Goal: Transaction & Acquisition: Purchase product/service

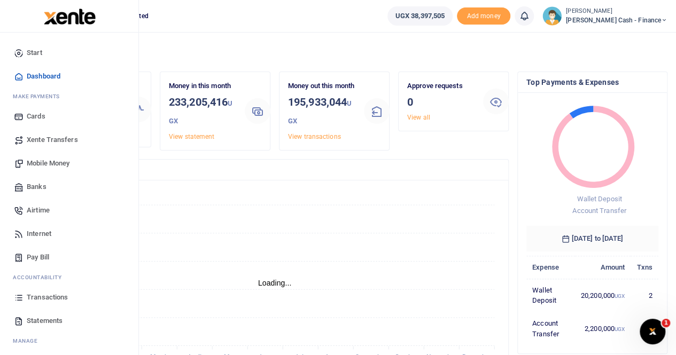
click at [45, 139] on span "Xente Transfers" at bounding box center [52, 140] width 51 height 11
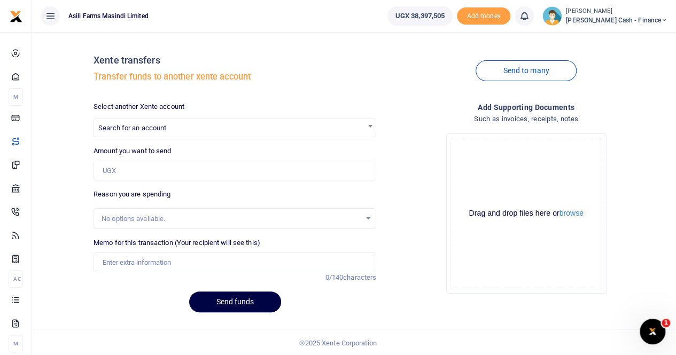
click at [155, 127] on div at bounding box center [338, 177] width 676 height 355
click at [161, 125] on span "Search for an account" at bounding box center [132, 128] width 68 height 8
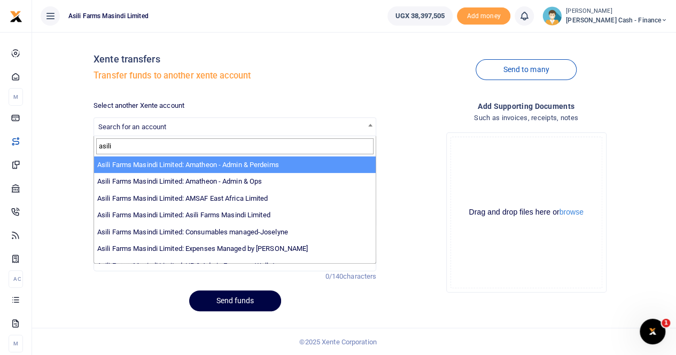
type input "asili"
select select "4039"
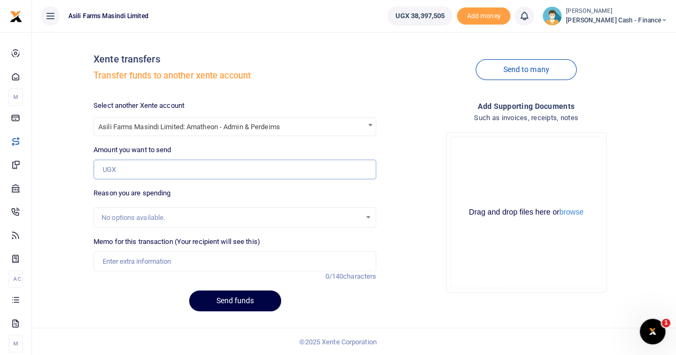
click at [150, 167] on input "Amount you want to send" at bounding box center [235, 170] width 283 height 20
click at [136, 170] on input "Amount you want to send" at bounding box center [235, 170] width 283 height 20
paste input "4,288,500"
type input "4,288,500"
click at [125, 261] on input "Memo for this transaction (Your recipient will see this)" at bounding box center [235, 262] width 283 height 20
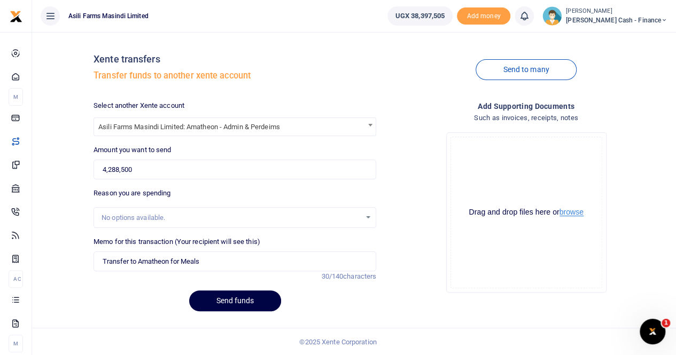
click at [565, 214] on button "browse" at bounding box center [571, 212] width 24 height 8
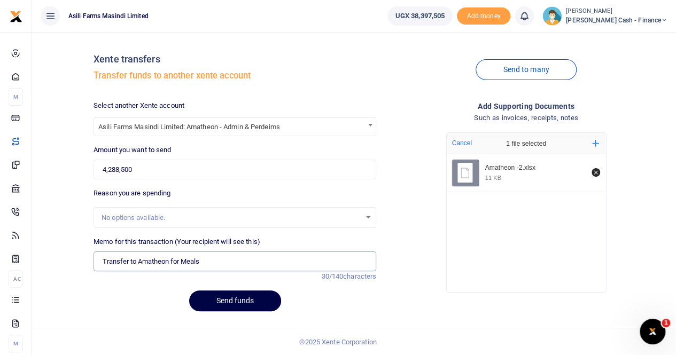
click at [210, 263] on input "Transfer to Amatheon for Meals" at bounding box center [235, 262] width 283 height 20
drag, startPoint x: 149, startPoint y: 260, endPoint x: 231, endPoint y: 266, distance: 82.5
click at [231, 266] on input "Transfer to Amatheon for Meals" at bounding box center [235, 262] width 283 height 20
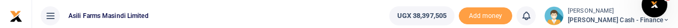
type input "Transfer to Amatheon for Meals"
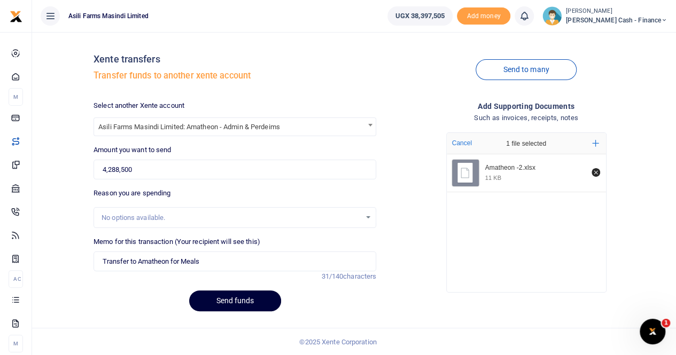
click at [220, 299] on button "Send funds" at bounding box center [235, 301] width 92 height 21
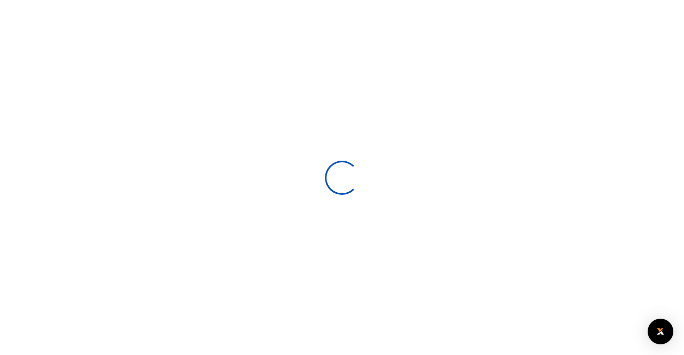
select select
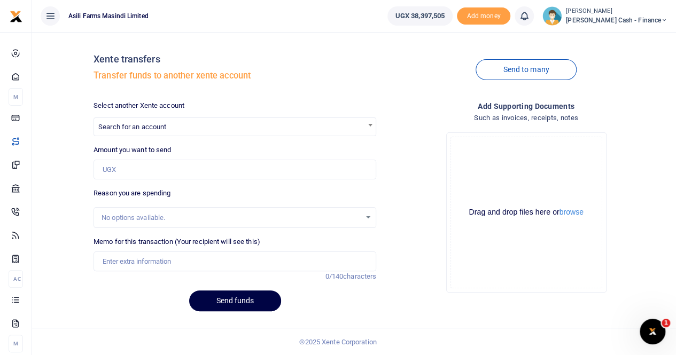
click at [152, 126] on span "Search for an account" at bounding box center [132, 127] width 68 height 8
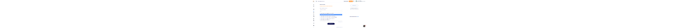
scroll to position [53, 0]
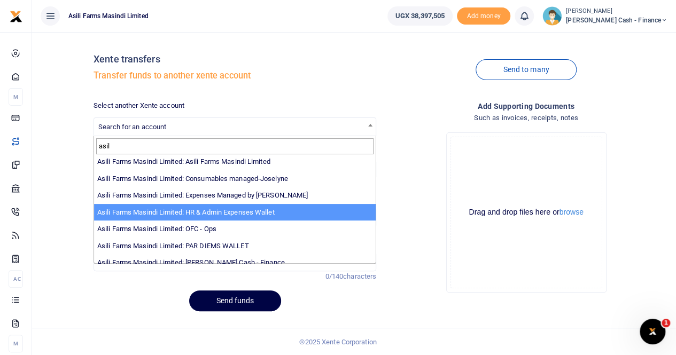
type input "asil"
select select "3441"
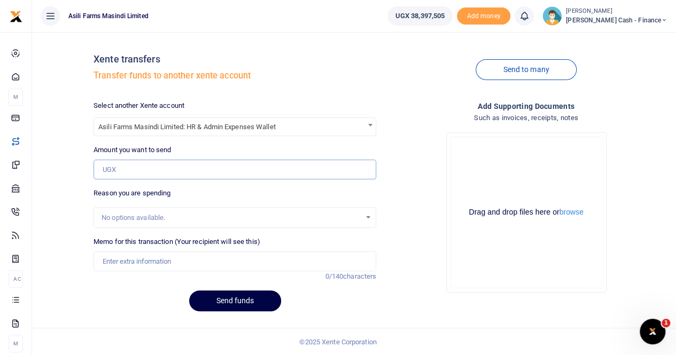
click at [165, 167] on input "Amount you want to send" at bounding box center [235, 170] width 283 height 20
click at [116, 170] on input "Amount you want to send" at bounding box center [235, 170] width 283 height 20
paste input "1,100,000"
type input "1,100,000"
click at [125, 260] on input "Memo for this transaction (Your recipient will see this)" at bounding box center [235, 262] width 283 height 20
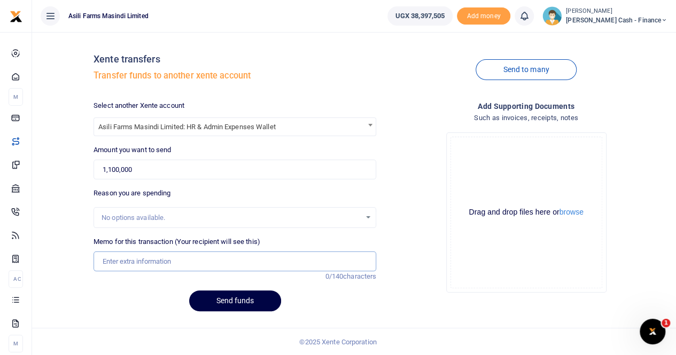
type input "P"
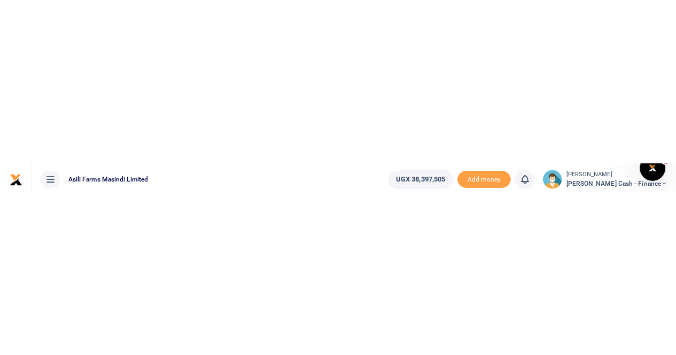
scroll to position [0, 0]
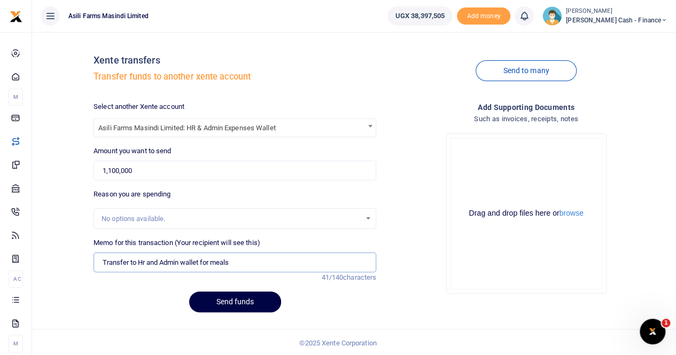
click at [243, 263] on input "Transfer to Hr and Admin wallet for meals" at bounding box center [235, 263] width 283 height 20
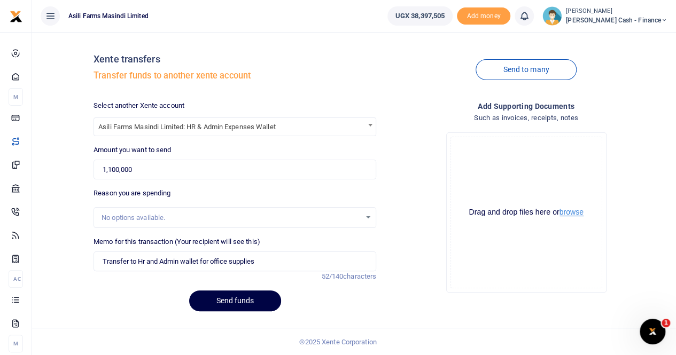
click at [566, 212] on button "browse" at bounding box center [571, 212] width 24 height 8
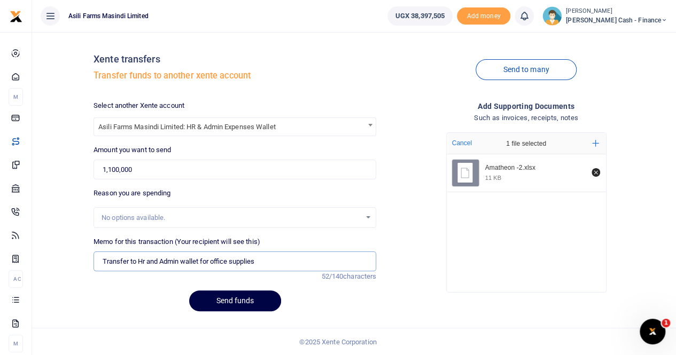
click at [281, 256] on input "Transfer to Hr and Admin wallet for office supplies" at bounding box center [235, 262] width 283 height 20
type input "Transfer to Hr and Admin wallet for office supplies and MPF food supplies"
click at [237, 301] on button "Send funds" at bounding box center [235, 301] width 92 height 21
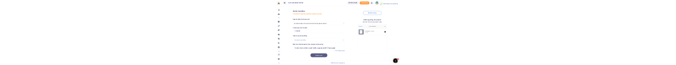
scroll to position [0, 0]
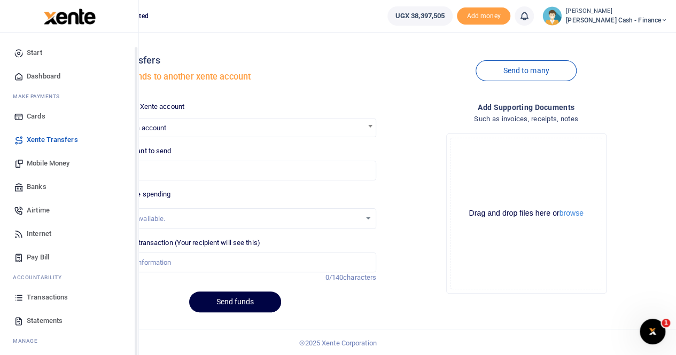
scroll to position [26, 0]
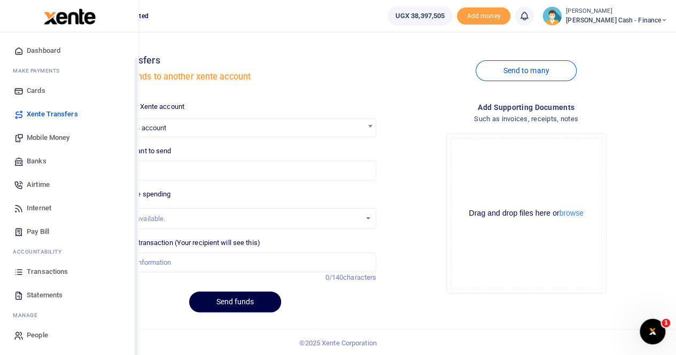
click at [46, 65] on span "Transactions" at bounding box center [47, 272] width 41 height 11
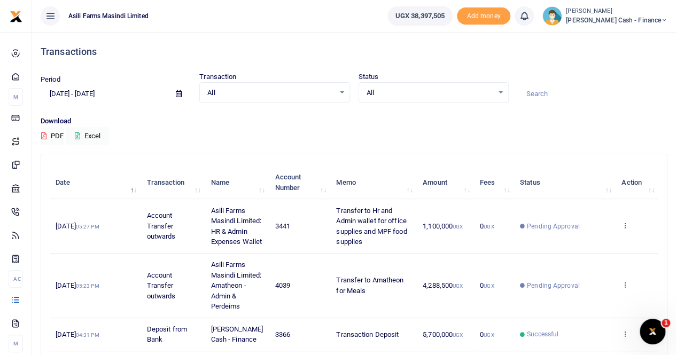
click at [626, 229] on div at bounding box center [338, 177] width 676 height 355
click at [625, 229] on icon at bounding box center [624, 225] width 7 height 7
click at [624, 227] on icon at bounding box center [624, 225] width 7 height 7
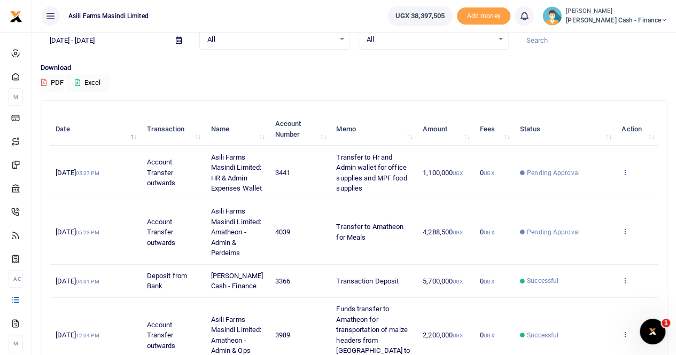
click at [623, 174] on icon at bounding box center [624, 171] width 7 height 7
click at [586, 191] on link "View details" at bounding box center [586, 195] width 84 height 15
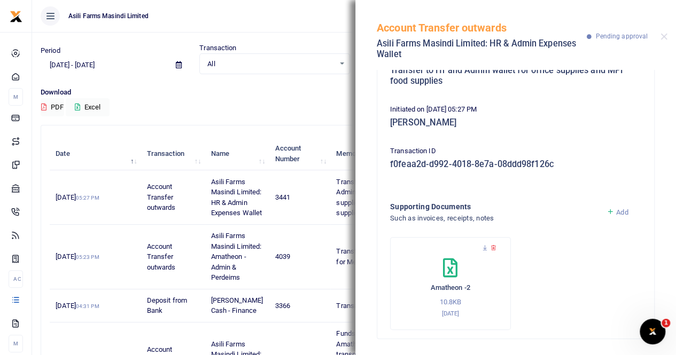
scroll to position [0, 0]
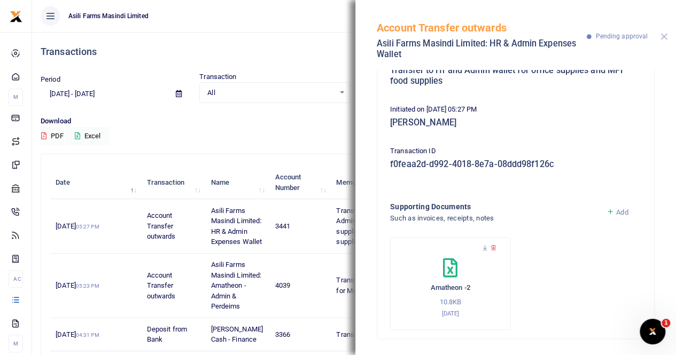
click at [662, 36] on button "Close" at bounding box center [663, 36] width 7 height 7
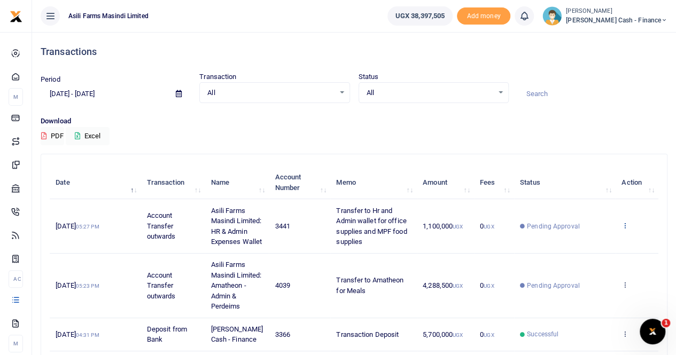
click at [622, 227] on icon at bounding box center [624, 225] width 7 height 7
click at [626, 229] on icon at bounding box center [624, 225] width 7 height 7
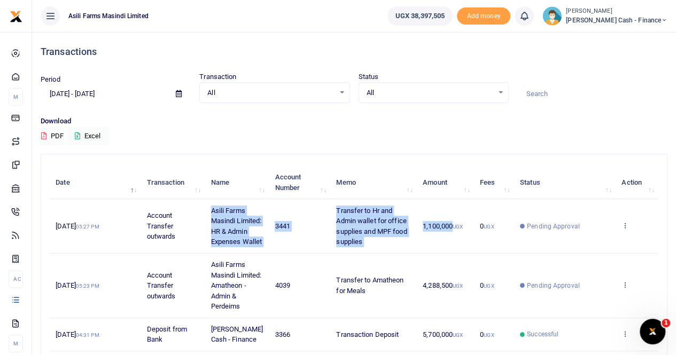
drag, startPoint x: 209, startPoint y: 209, endPoint x: 453, endPoint y: 240, distance: 245.0
click at [453, 240] on tr "13th Aug 2025 05:27 PM Account Transfer outwards Asili Farms Masindi Limited: H…" at bounding box center [354, 226] width 609 height 54
copy tr "Asili Farms Masindi Limited: HR & Admin Expenses Wallet 3441 Transfer to Hr and…"
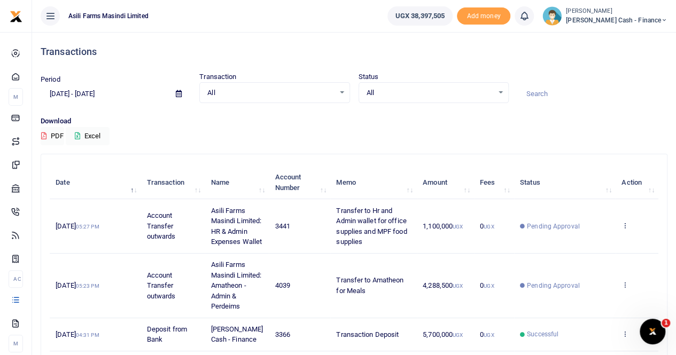
click at [497, 114] on div "Period 07/15/2025 - 08/13/2025 Transaction All Select an option... All Airtime …" at bounding box center [353, 94] width 635 height 44
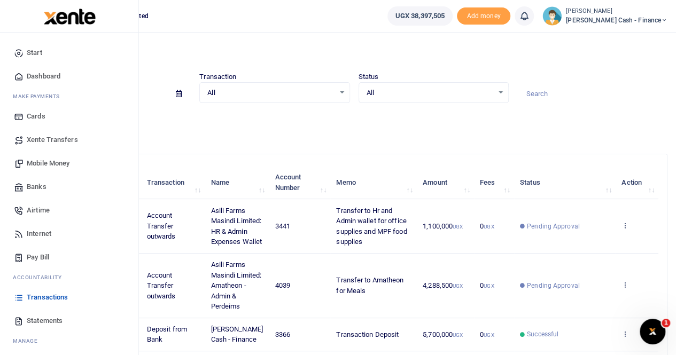
click at [44, 163] on span "Mobile Money" at bounding box center [48, 163] width 43 height 11
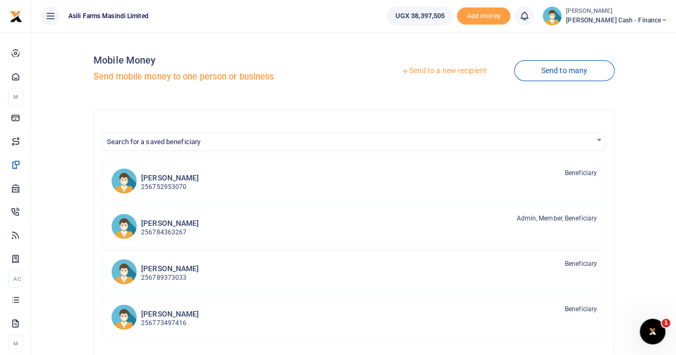
click at [423, 69] on link "Send to a new recipient" at bounding box center [443, 70] width 139 height 19
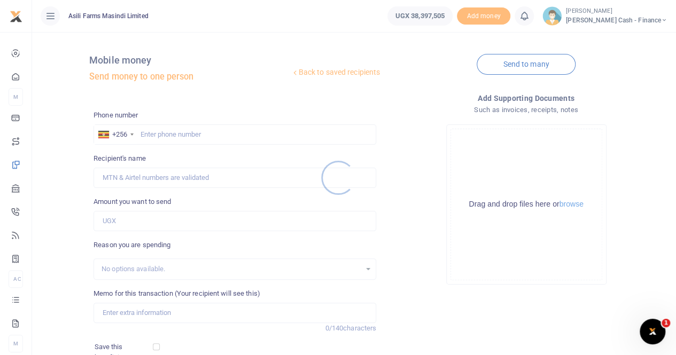
click at [150, 132] on div at bounding box center [338, 177] width 676 height 355
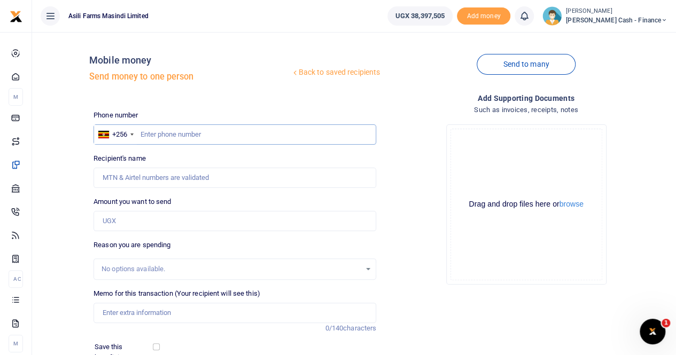
click at [144, 134] on input "text" at bounding box center [235, 134] width 283 height 20
paste input "780629175"
type input "780629175"
type input "[PERSON_NAME]"
type input "780629175"
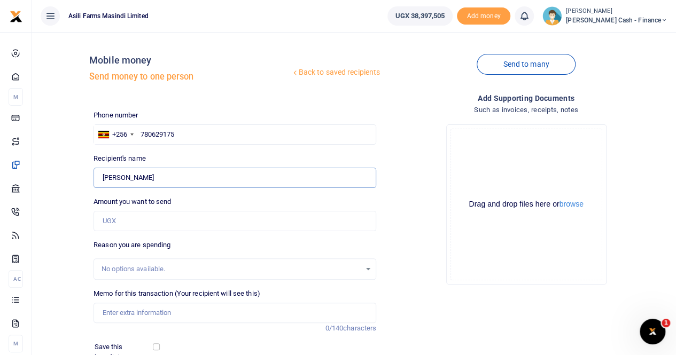
click at [124, 177] on input "Found" at bounding box center [235, 178] width 283 height 20
click at [190, 225] on input "Amount you want to send" at bounding box center [235, 221] width 283 height 20
click at [123, 222] on input "Amount you want to send" at bounding box center [235, 221] width 283 height 20
paste input "1,000,000"
type input "1,000,000"
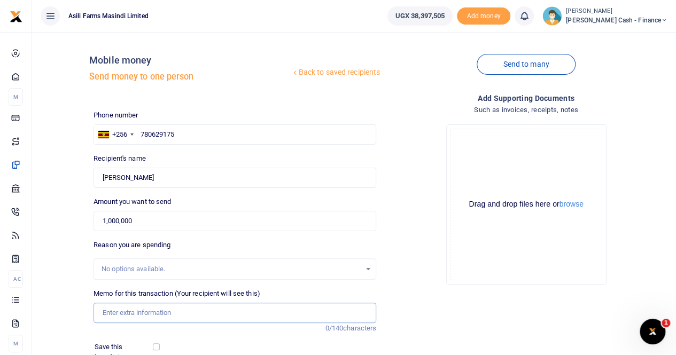
click at [119, 316] on input "Memo for this transaction (Your recipient will see this)" at bounding box center [235, 313] width 283 height 20
click at [125, 314] on input "Memo for this transaction (Your recipient will see this)" at bounding box center [235, 313] width 283 height 20
paste input "Milk Sprayer teams"
click at [181, 315] on input "Milk Sprayer teams" at bounding box center [235, 313] width 283 height 20
click at [102, 312] on input "Milk Sprayer teams" at bounding box center [235, 313] width 283 height 20
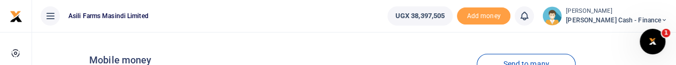
type input "payment Milk Sprayer teams"
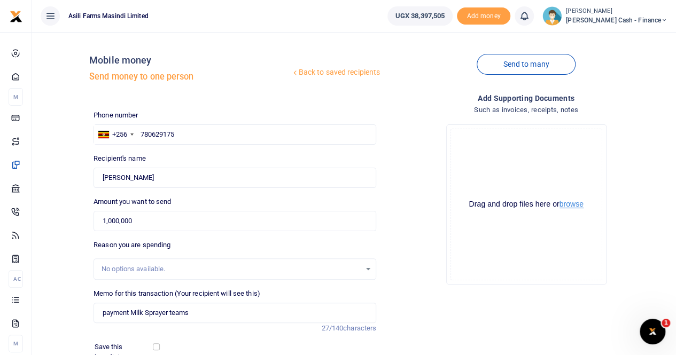
click at [572, 206] on button "browse" at bounding box center [571, 204] width 24 height 8
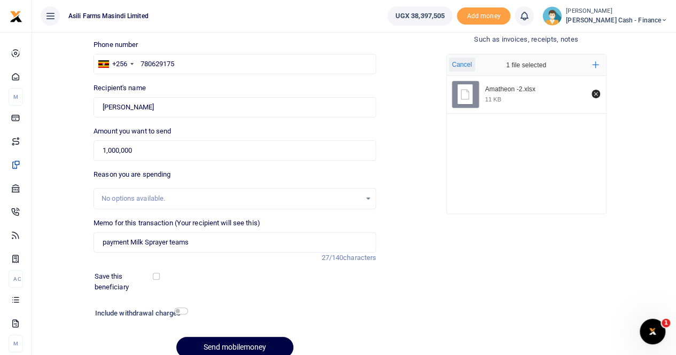
scroll to position [116, 0]
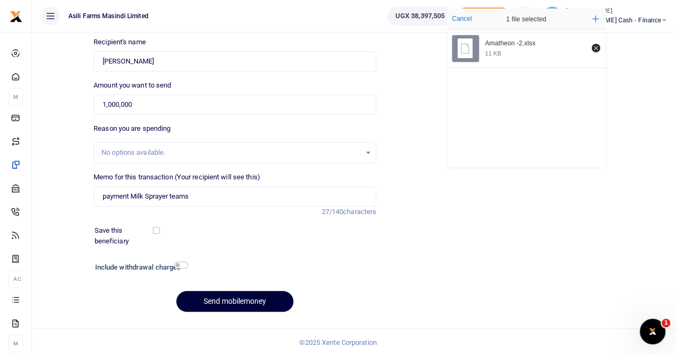
click at [242, 301] on button "Send mobilemoney" at bounding box center [234, 301] width 117 height 21
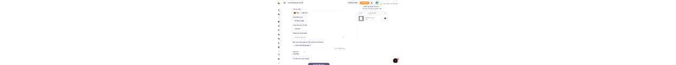
scroll to position [10, 0]
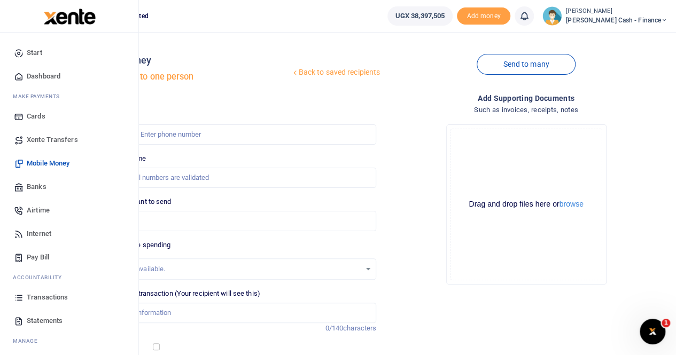
click at [47, 65] on span "Transactions" at bounding box center [47, 297] width 41 height 11
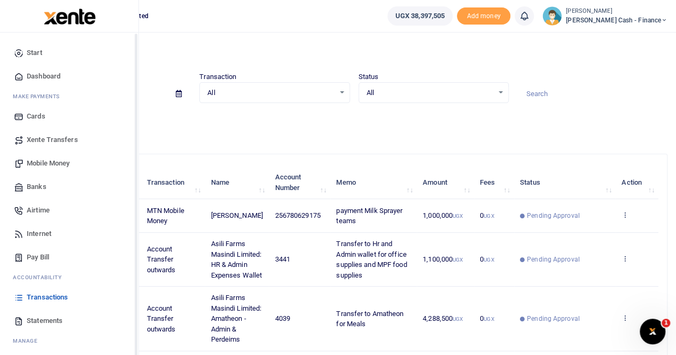
click at [39, 142] on span "Xente Transfers" at bounding box center [52, 140] width 51 height 11
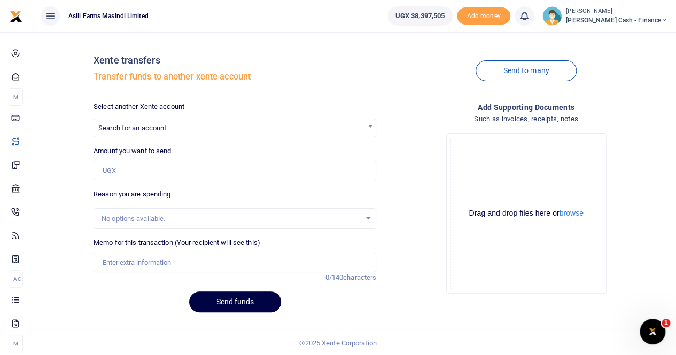
click at [140, 126] on span "Search for an account" at bounding box center [132, 128] width 68 height 8
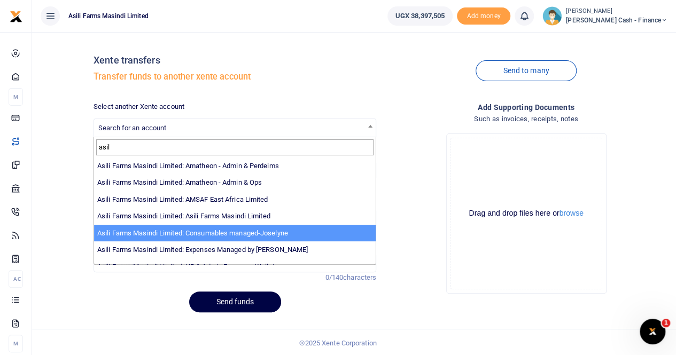
type input "asil"
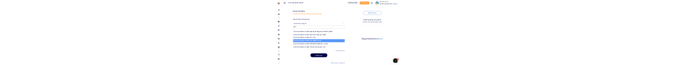
scroll to position [1, 0]
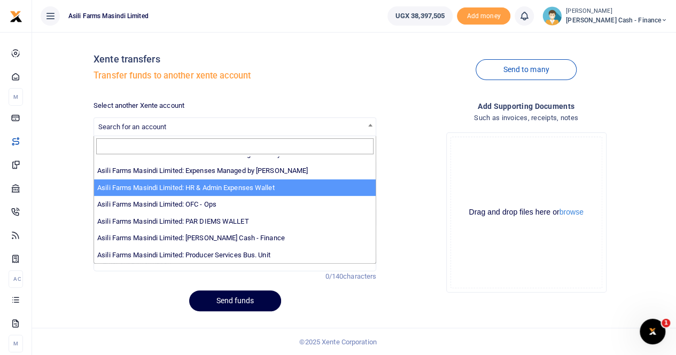
select select "3441"
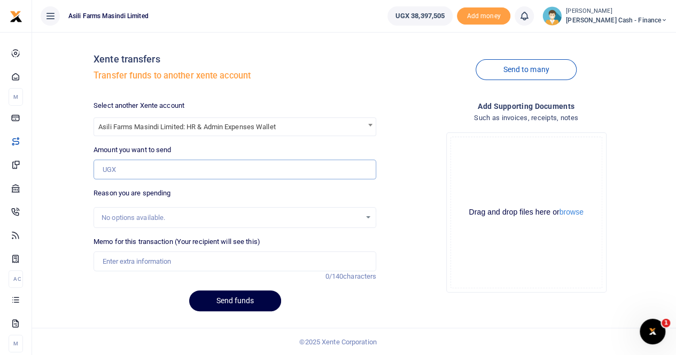
click at [127, 171] on input "Amount you want to send" at bounding box center [235, 170] width 283 height 20
paste input "1,300,000"
type input "1,300,000"
click at [121, 259] on input "Memo for this transaction (Your recipient will see this)" at bounding box center [235, 262] width 283 height 20
click at [105, 261] on input "being" at bounding box center [235, 262] width 283 height 20
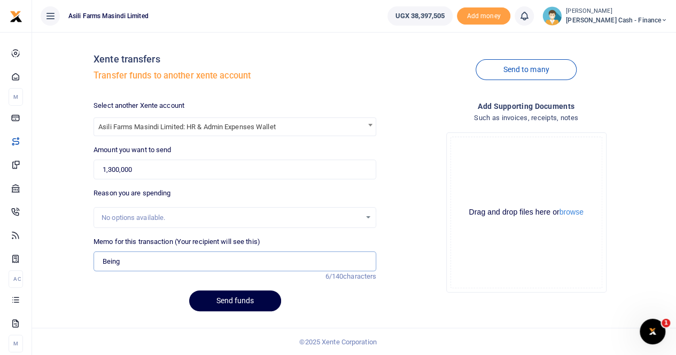
click at [136, 260] on input "Being" at bounding box center [235, 262] width 283 height 20
type input "Being PAYMENT"
drag, startPoint x: 156, startPoint y: 258, endPoint x: 80, endPoint y: 258, distance: 75.9
click at [80, 258] on div "Xente transfers Transfer funds to another xente account Send to many Select ano…" at bounding box center [353, 180] width 635 height 281
click at [576, 213] on button "browse" at bounding box center [571, 212] width 24 height 8
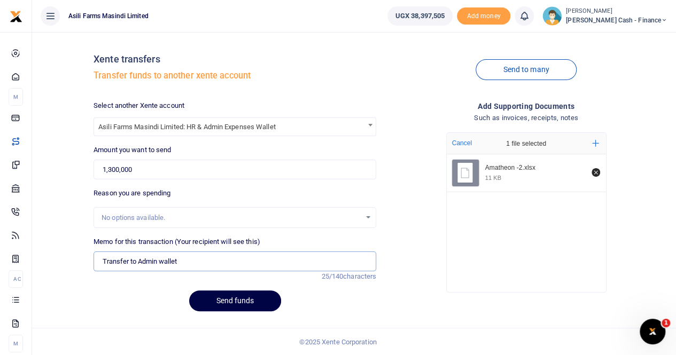
click at [186, 260] on input "Transfer to Admin wallet" at bounding box center [235, 262] width 283 height 20
click at [138, 262] on input "Transfer to Admin wallet" at bounding box center [235, 262] width 283 height 20
click at [183, 261] on input "Transfer to Admin wallet" at bounding box center [235, 262] width 283 height 20
type input "Transfer to Admin wallet for Kigumba meals"
click at [223, 302] on button "Send funds" at bounding box center [235, 301] width 92 height 21
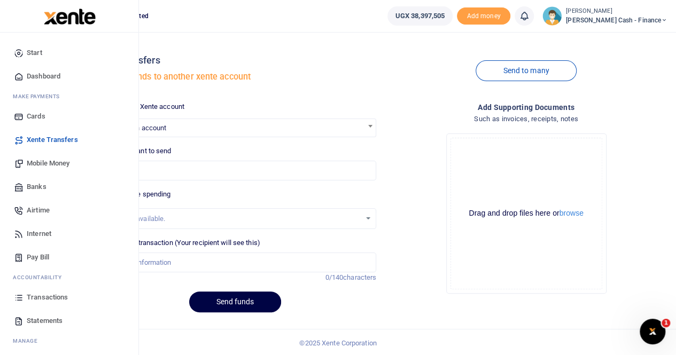
click at [56, 65] on span "Mobile Money" at bounding box center [48, 163] width 43 height 11
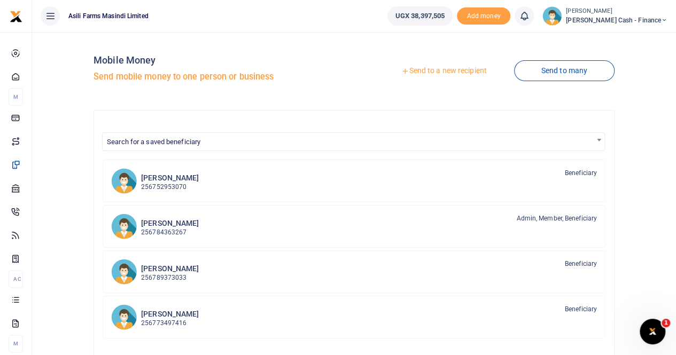
click at [424, 70] on link "Send to a new recipient" at bounding box center [443, 70] width 139 height 19
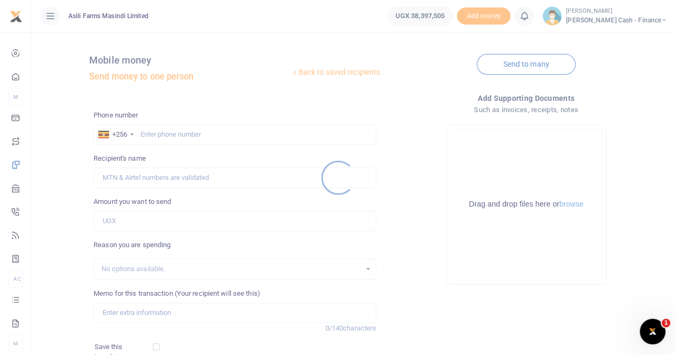
click at [167, 129] on div at bounding box center [338, 177] width 676 height 355
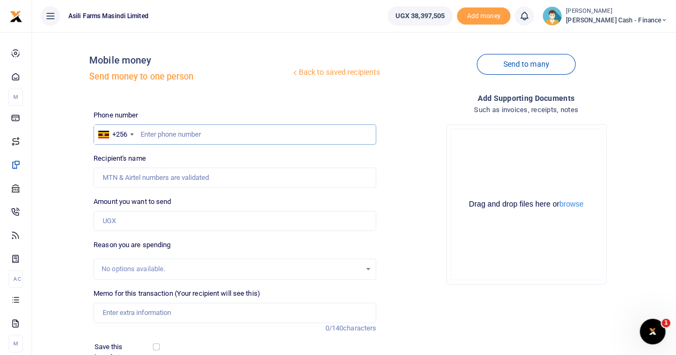
click at [160, 133] on input "text" at bounding box center [235, 134] width 283 height 20
paste input "771427648"
type input "771427648"
click at [161, 132] on input "771427648" at bounding box center [235, 134] width 283 height 20
type input "Winnifred Akurut"
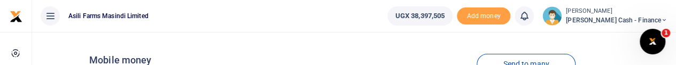
type input "771427648"
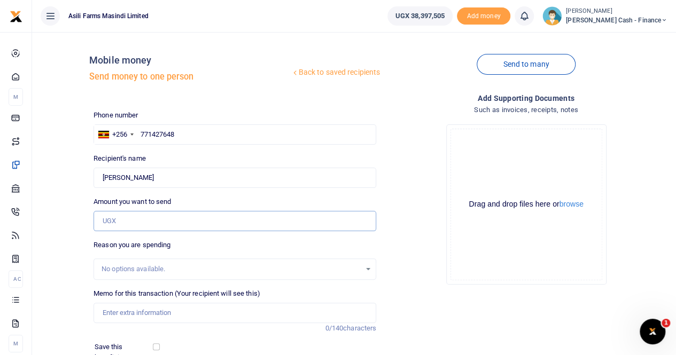
click at [116, 220] on input "Amount you want to send" at bounding box center [235, 221] width 283 height 20
paste input "600,000"
type input "600,000"
click at [126, 314] on input "Memo for this transaction (Your recipient will see this)" at bounding box center [235, 313] width 283 height 20
type input "Payment for PMF meals"
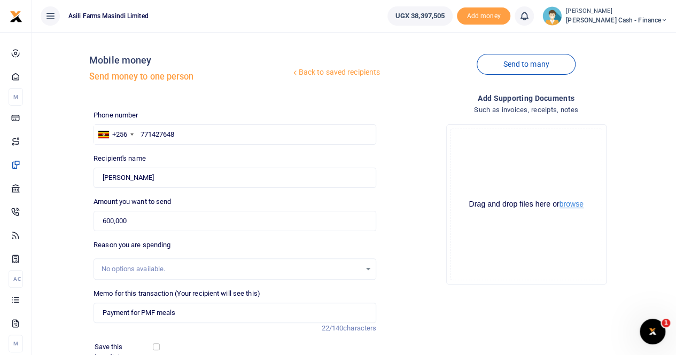
click at [570, 205] on button "browse" at bounding box center [571, 204] width 24 height 8
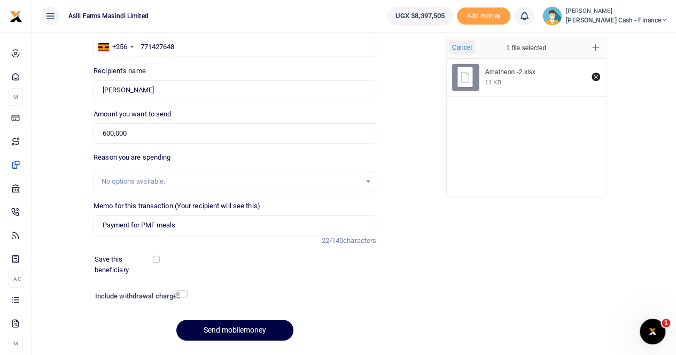
scroll to position [116, 0]
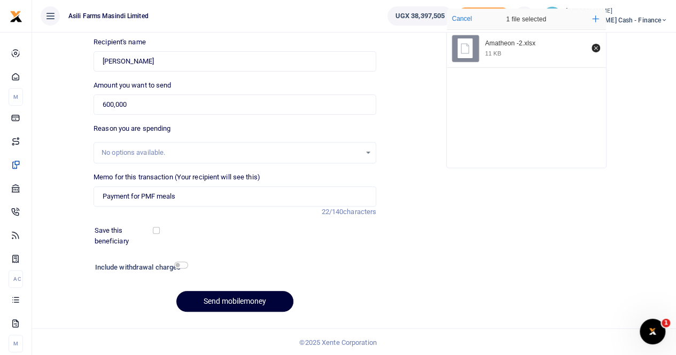
click at [224, 299] on button "Send mobilemoney" at bounding box center [234, 301] width 117 height 21
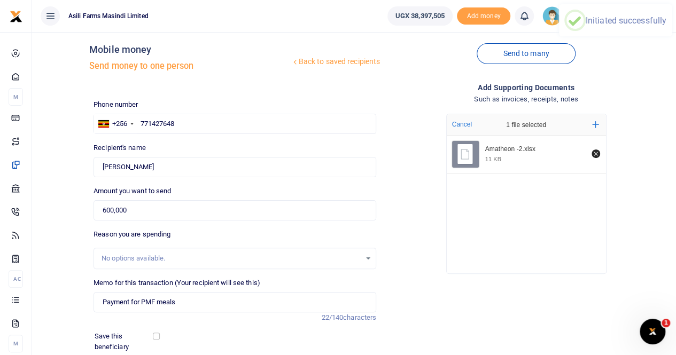
scroll to position [0, 0]
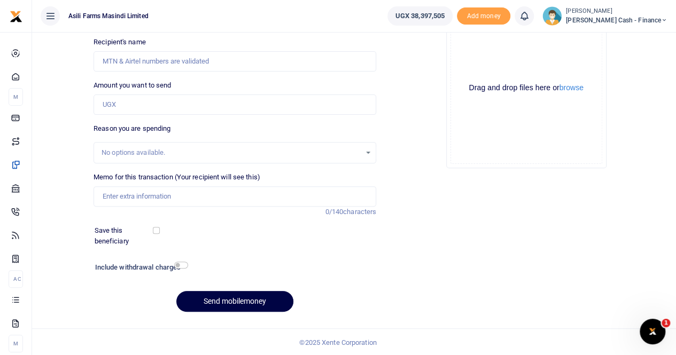
scroll to position [116, 0]
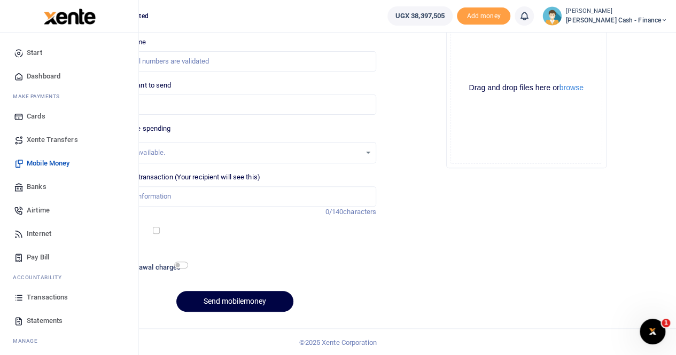
click at [44, 299] on span "Transactions" at bounding box center [47, 297] width 41 height 11
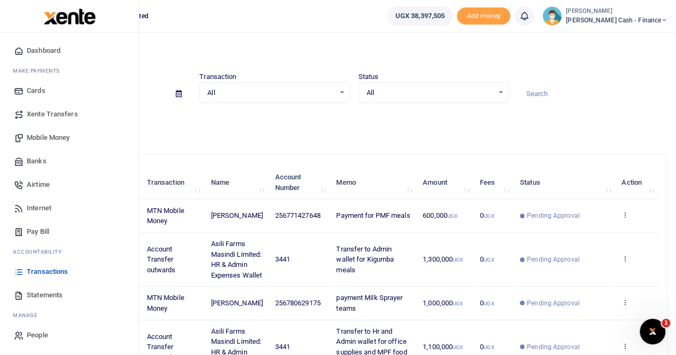
click at [67, 112] on span "Xente Transfers" at bounding box center [52, 114] width 51 height 11
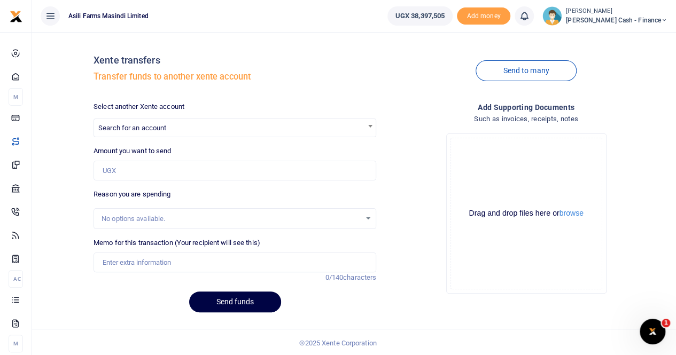
click at [149, 128] on div at bounding box center [338, 177] width 676 height 355
click at [150, 124] on span "Search for an account" at bounding box center [132, 128] width 68 height 8
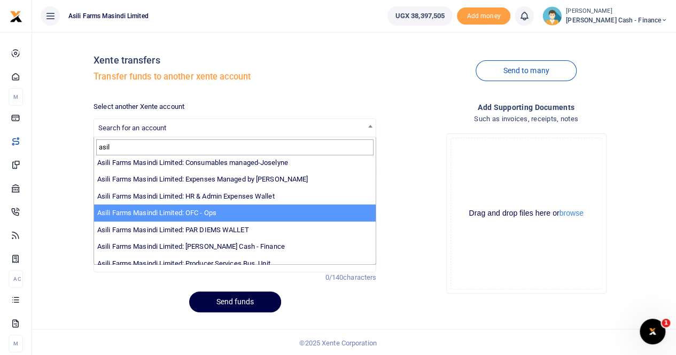
scroll to position [78, 0]
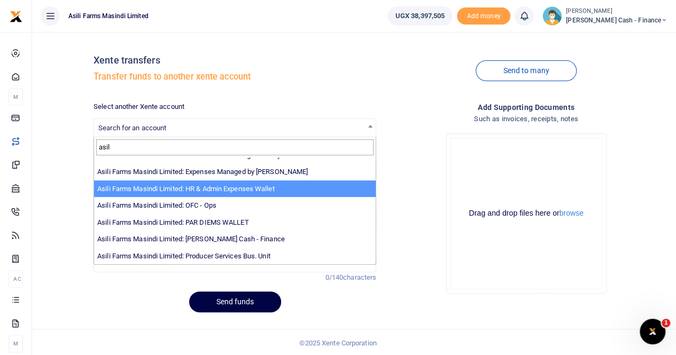
type input "asil"
drag, startPoint x: 229, startPoint y: 186, endPoint x: 232, endPoint y: 172, distance: 15.3
select select "3438"
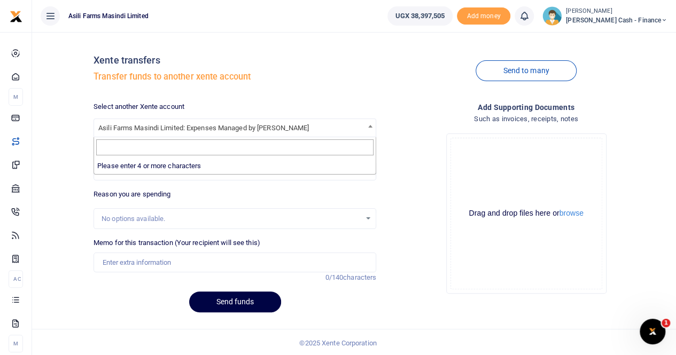
click at [332, 129] on span "Asili Farms Masindi Limited: Expenses Managed by Sam Ochen" at bounding box center [235, 127] width 282 height 17
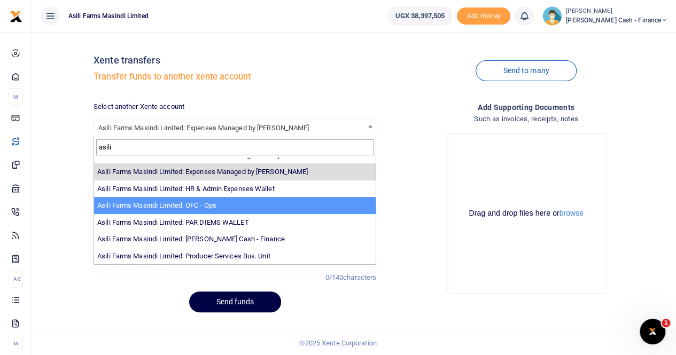
type input "asili"
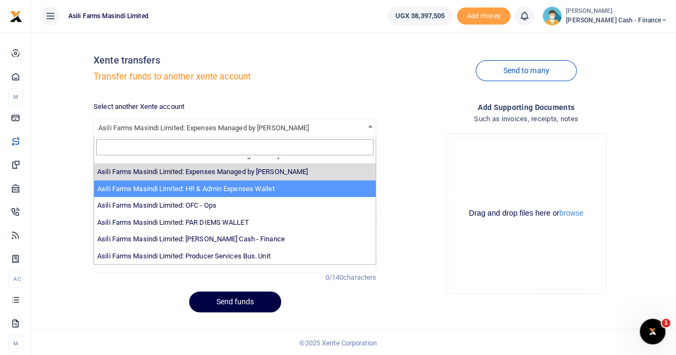
select select "3441"
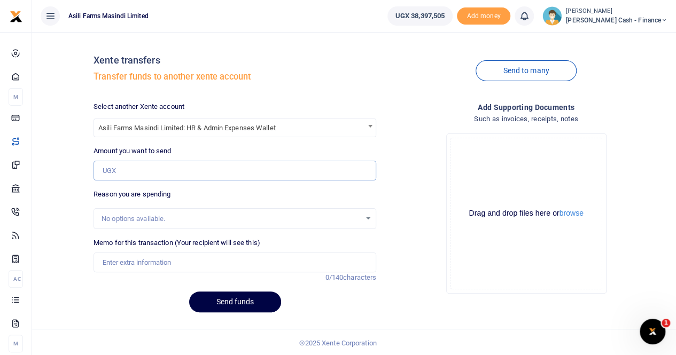
click at [119, 169] on input "Amount you want to send" at bounding box center [235, 171] width 283 height 20
paste input "500,000"
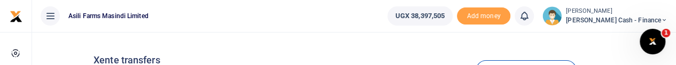
type input "500,000"
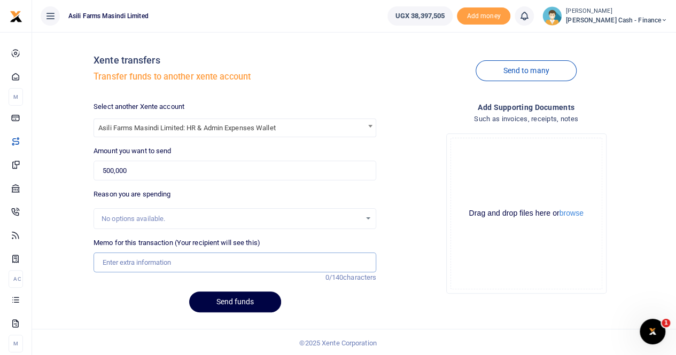
click at [125, 264] on input "Memo for this transaction (Your recipient will see this)" at bounding box center [235, 263] width 283 height 20
paste input "Offfice/Kitchen/Guest Houses Supplies"
click at [574, 213] on button "browse" at bounding box center [571, 213] width 24 height 8
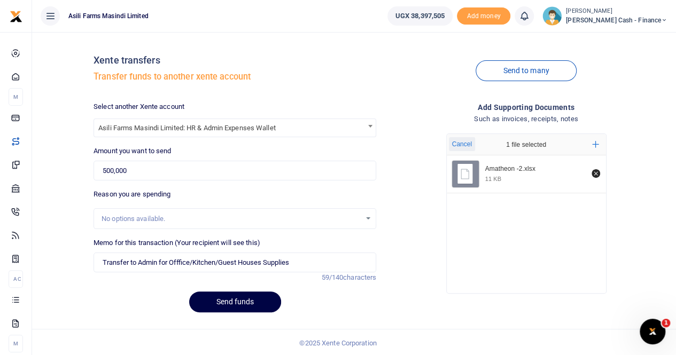
scroll to position [1, 0]
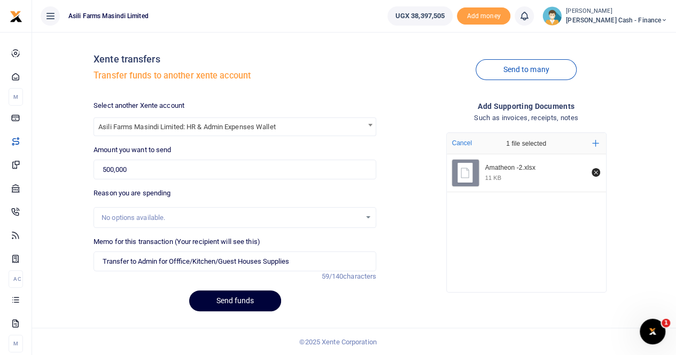
click at [216, 299] on button "Send funds" at bounding box center [235, 301] width 92 height 21
click at [217, 260] on input "Transfer to Admin for Offfice/Kitchen/Guest Houses Supplies" at bounding box center [235, 262] width 283 height 20
click at [219, 259] on input "Transfer to Admin for Offfice/Kitchen/Guest Houses Supplies" at bounding box center [235, 262] width 283 height 20
click at [192, 259] on input "Transfer to Admin for Offfice/Kitchen Guest Houses Supplies" at bounding box center [235, 262] width 283 height 20
click at [308, 260] on input "Transfer to Admin for Offfice Kitchen Guest Houses Supplies" at bounding box center [235, 262] width 283 height 20
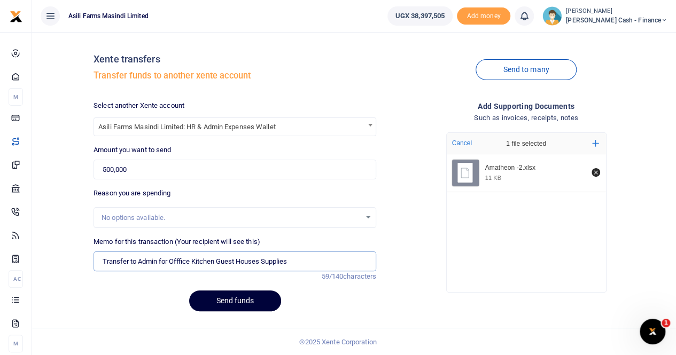
type input "Transfer to Admin for Offfice Kitchen Guest Houses Supplies"
click at [222, 299] on button "Send funds" at bounding box center [235, 301] width 92 height 21
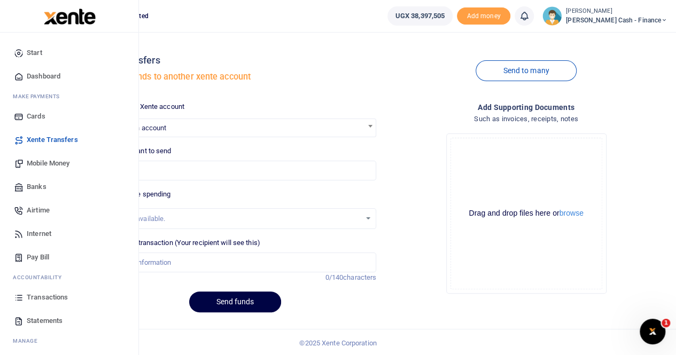
click at [42, 165] on span "Mobile Money" at bounding box center [48, 163] width 43 height 11
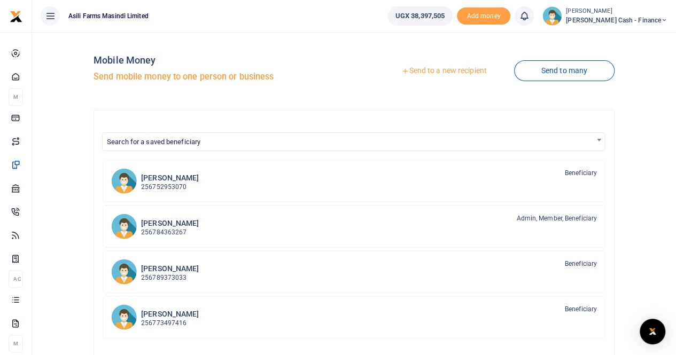
click at [429, 71] on link "Send to a new recipient" at bounding box center [443, 70] width 139 height 19
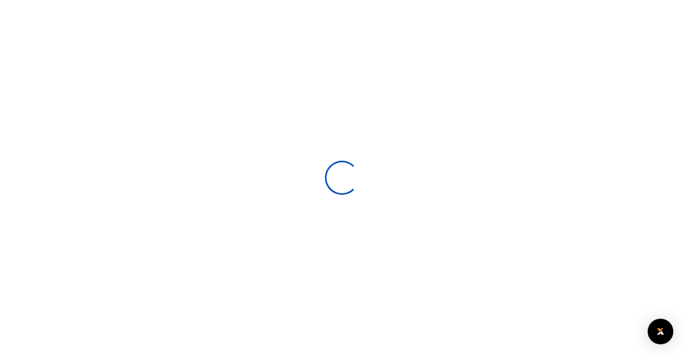
select select
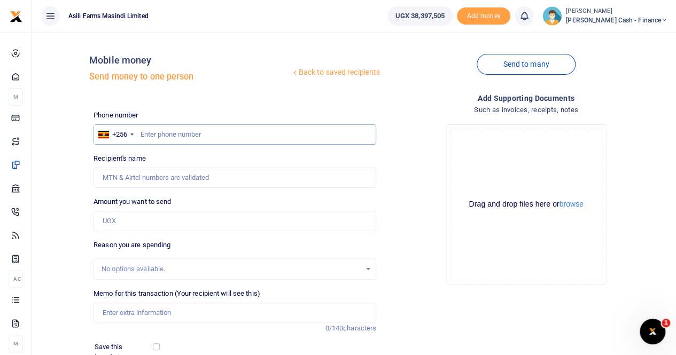
click at [150, 136] on input "text" at bounding box center [235, 134] width 283 height 20
paste input "0788471018"
type input "0788471018"
click at [141, 179] on input "Recipient's name" at bounding box center [235, 178] width 283 height 20
type input "[PERSON_NAME]"
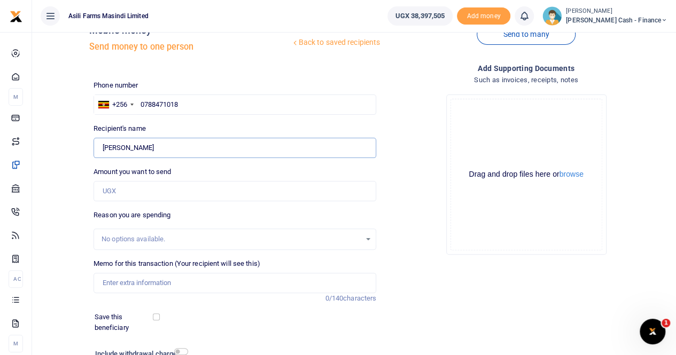
scroll to position [53, 0]
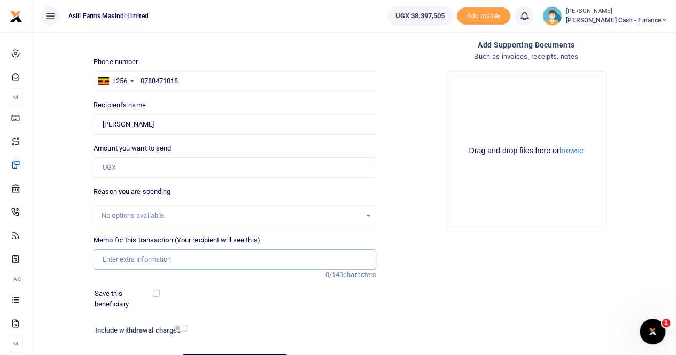
click at [121, 261] on input "Memo for this transaction (Your recipient will see this)" at bounding box center [235, 260] width 283 height 20
paste input "Payment for facilitation of District Environment Officer for [PERSON_NAME]"
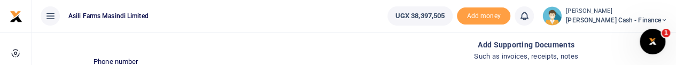
type input "Payment for facilitation of District Environment Officer for [PERSON_NAME]"
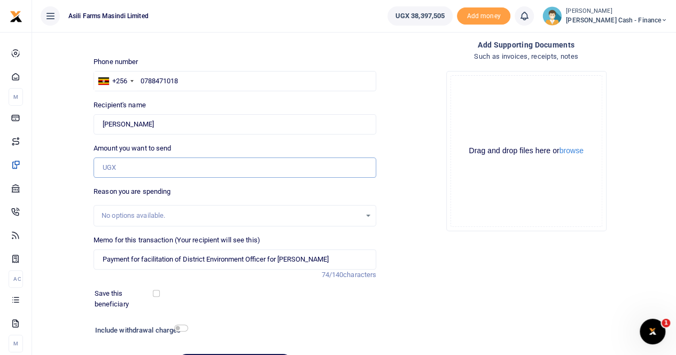
click at [116, 166] on input "Amount you want to send" at bounding box center [235, 168] width 283 height 20
paste input "500,000"
type input "500,000"
click at [567, 154] on button "browse" at bounding box center [571, 151] width 24 height 8
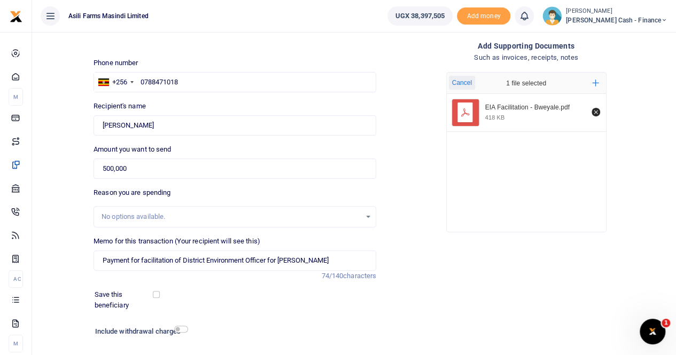
scroll to position [116, 0]
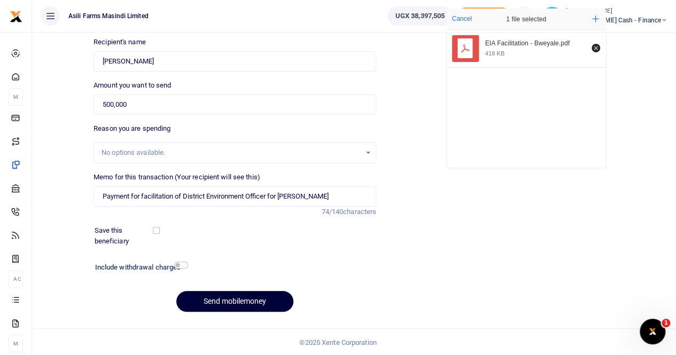
click at [225, 301] on button "Send mobilemoney" at bounding box center [234, 301] width 117 height 21
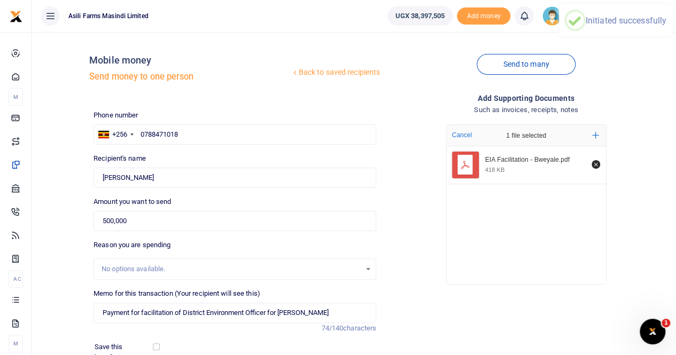
scroll to position [0, 0]
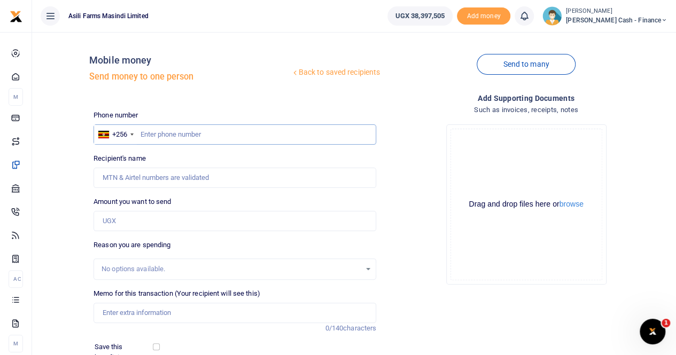
click at [143, 133] on input "text" at bounding box center [235, 134] width 283 height 20
paste input "0782975214"
type input "0782975214"
type input "Keturah Bagenda"
type input "0782975214"
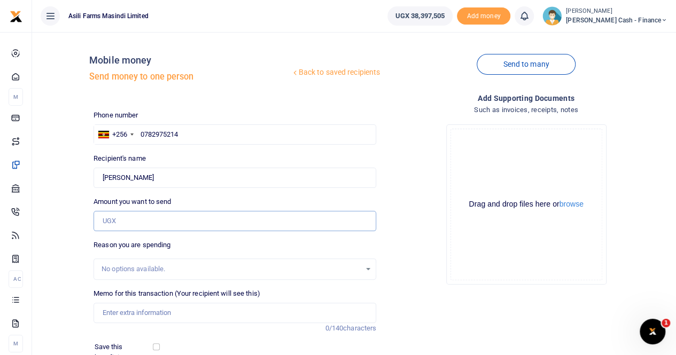
click at [138, 223] on input "Amount you want to send" at bounding box center [235, 221] width 283 height 20
type input "150,000"
click at [122, 316] on input "Memo for this transaction (Your recipient will see this)" at bounding box center [235, 313] width 283 height 20
click at [120, 314] on input "Memo for this transaction (Your recipient will see this)" at bounding box center [235, 313] width 283 height 20
paste input "Facilitation for local leaders during recovery of stolen grains in Bweyale, Kig…"
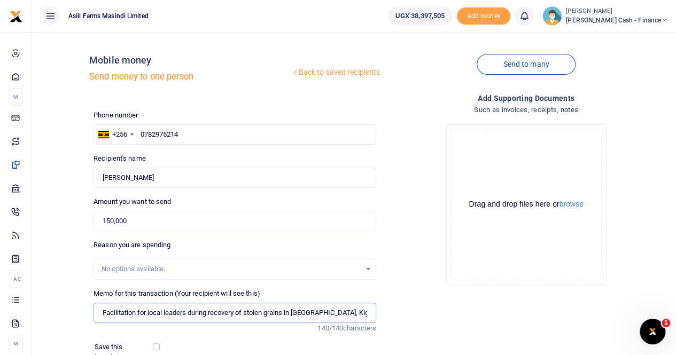
scroll to position [0, 162]
click at [98, 313] on input "Facilitation for local leaders during recovery of stolen grains in Bweyale, Kig…" at bounding box center [235, 313] width 283 height 20
drag, startPoint x: 105, startPoint y: 310, endPoint x: 389, endPoint y: 316, distance: 283.8
click at [389, 316] on div "Phone number +256 Uganda +256 0782975214 Phone is required. Recipient's name Fo…" at bounding box center [380, 273] width 582 height 327
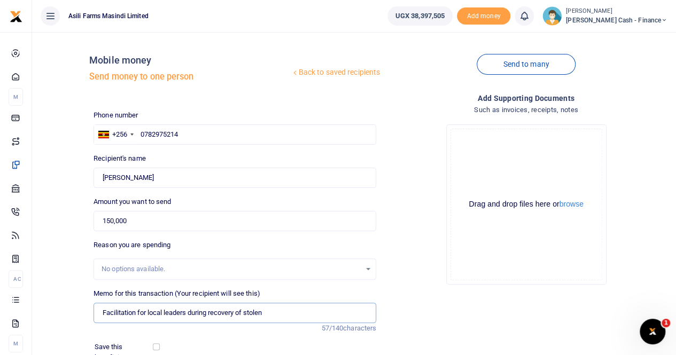
type input "Facilitation for local leaders during recovery of stolen"
drag, startPoint x: 278, startPoint y: 310, endPoint x: 100, endPoint y: 310, distance: 177.4
click at [100, 310] on input "Facilitation for local leaders during recovery of stolen" at bounding box center [235, 313] width 283 height 20
paste input "Facilitation for local leaders during recovery of stolen grains in Bweyale, Kig…"
click at [568, 205] on button "browse" at bounding box center [571, 204] width 24 height 8
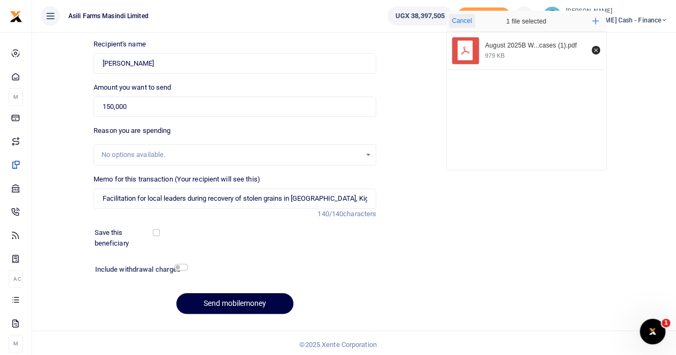
scroll to position [116, 0]
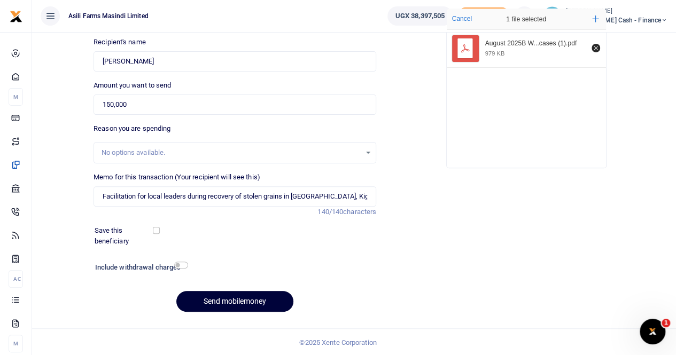
click at [222, 299] on button "Send mobilemoney" at bounding box center [234, 301] width 117 height 21
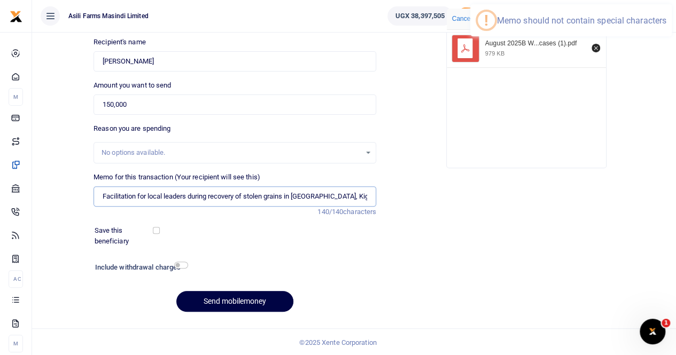
click at [324, 196] on input "Facilitation for local leaders during recovery of stolen grains in Bweyale, Kig…" at bounding box center [235, 196] width 283 height 20
type input "Facilitation for local leaders during recovery of stolen grains in Bweyale Kigu…"
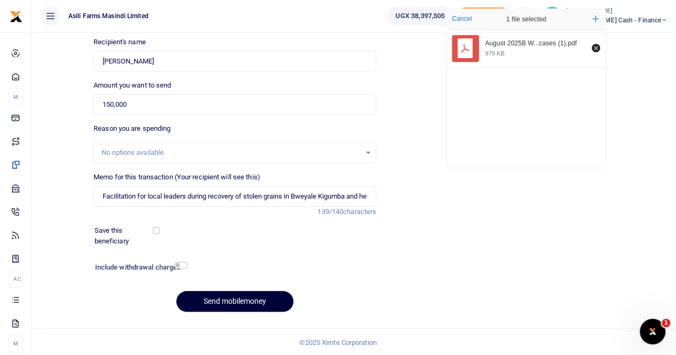
click at [222, 297] on button "Send mobilemoney" at bounding box center [234, 301] width 117 height 21
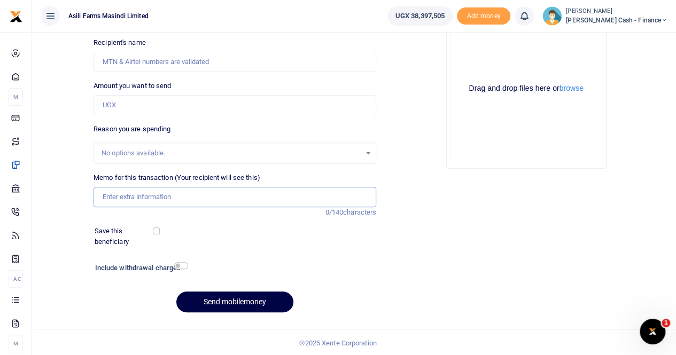
click at [119, 197] on input "Memo for this transaction (Your recipient will see this)" at bounding box center [235, 197] width 283 height 20
paste input "purchase of a crop boost for 23 farmers who were affected by the chemical drift…"
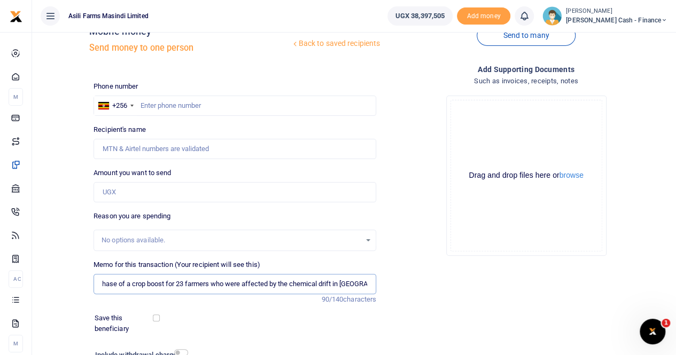
scroll to position [53, 0]
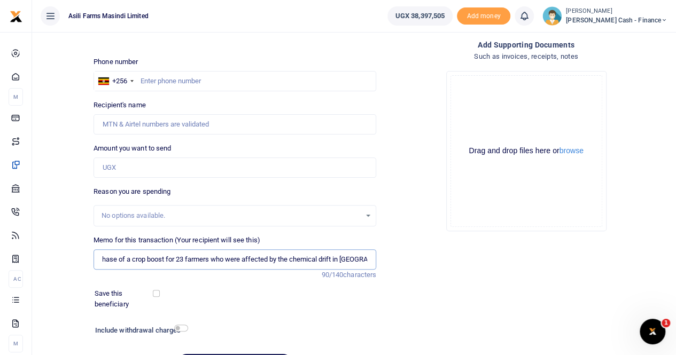
click at [100, 260] on input "purchase of a crop boost for 23 farmers who were affected by the chemical drift…" at bounding box center [235, 260] width 283 height 20
click at [102, 258] on input "purchase of a crop boost for 23 farmers who were affected by the chemical drift…" at bounding box center [235, 260] width 283 height 20
type input "purcpurchase of a crop boost for 23 farmers who were affected by the chemical d…"
click at [114, 163] on input "Amount you want to send" at bounding box center [235, 168] width 283 height 20
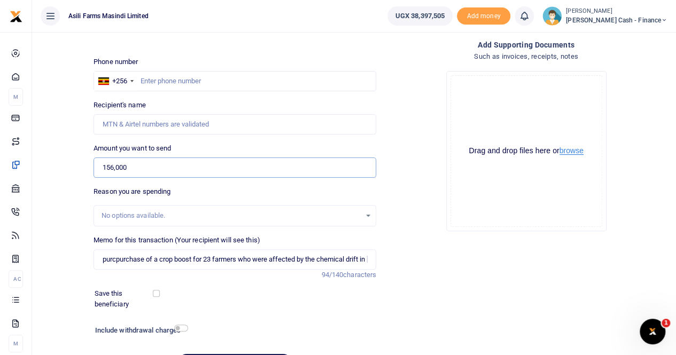
type input "156,000"
click at [569, 151] on button "browse" at bounding box center [571, 151] width 24 height 8
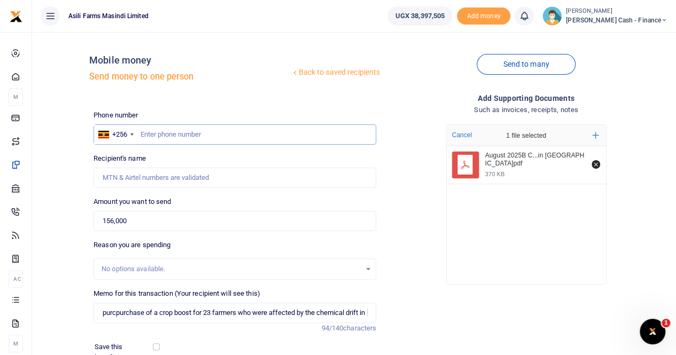
click at [143, 130] on input "text" at bounding box center [235, 134] width 283 height 20
click at [143, 134] on input "text" at bounding box center [235, 134] width 283 height 20
paste input "0782975214"
type input "0782975214"
type input "Keturah Bagenda"
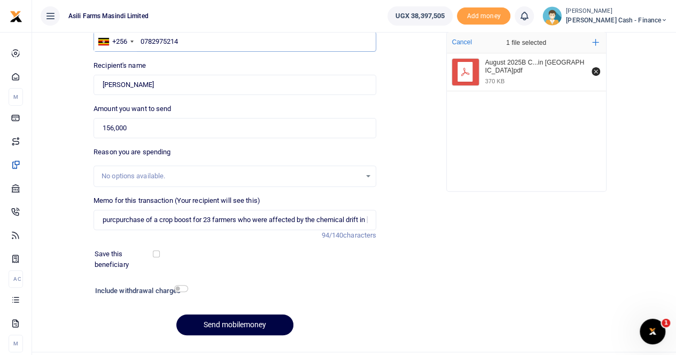
scroll to position [116, 0]
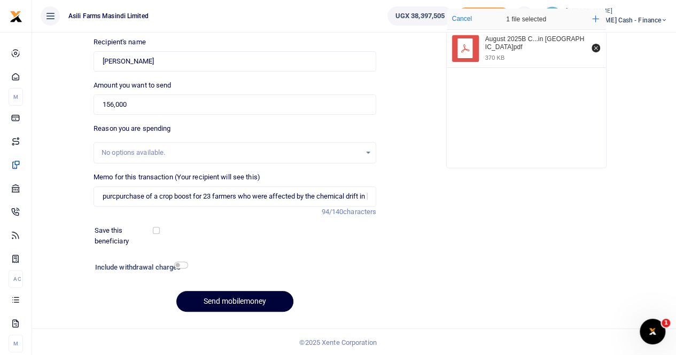
type input "0782975214"
click at [217, 297] on button "Send mobilemoney" at bounding box center [234, 301] width 117 height 21
click at [115, 194] on input "purcpurchase of a crop boost for 23 farmers who were affected by the chemical d…" at bounding box center [235, 196] width 283 height 20
click at [368, 197] on input "purchase of a crop boost for 23 farmers who were affected by the chemical drift…" at bounding box center [235, 196] width 283 height 20
click at [367, 195] on input "purchase of a crop boost for 23 farmers who were affected by the chemical drift…" at bounding box center [235, 196] width 283 height 20
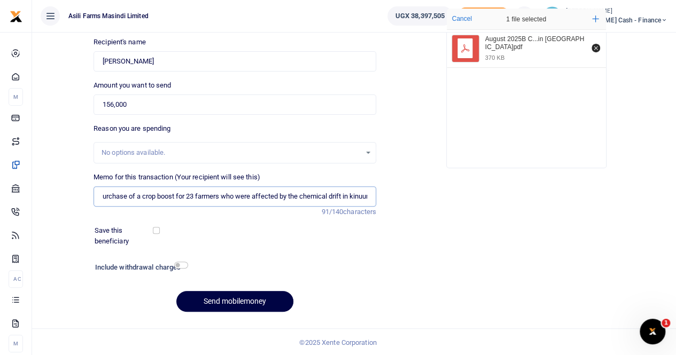
scroll to position [0, 17]
drag, startPoint x: 354, startPoint y: 195, endPoint x: 376, endPoint y: 195, distance: 22.4
click at [376, 195] on div "Memo for this transaction (Your recipient will see this) purchase of a crop boo…" at bounding box center [234, 194] width 291 height 45
drag, startPoint x: 367, startPoint y: 195, endPoint x: 372, endPoint y: 194, distance: 5.4
click at [367, 195] on input "purchase of a crop boost for 23 farmers who were affected by the chemical drift…" at bounding box center [235, 196] width 283 height 20
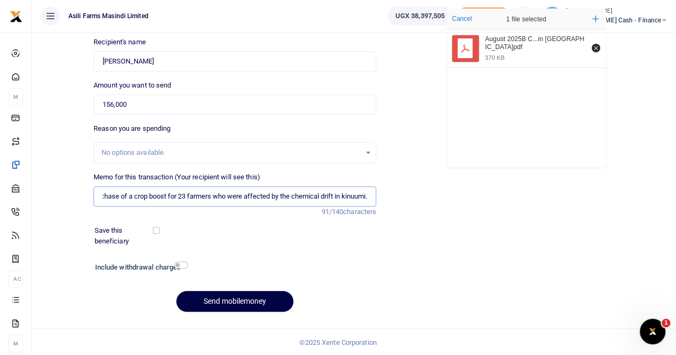
click at [368, 195] on input "purchase of a crop boost for 23 farmers who were affected by the chemical drift…" at bounding box center [235, 196] width 283 height 20
click at [214, 299] on button "Send mobilemoney" at bounding box center [234, 301] width 117 height 21
click at [102, 195] on input "purchase of a crop boost for 23 farmers who were affected by the chemical drift…" at bounding box center [235, 196] width 283 height 20
click at [236, 297] on button "Send mobilemoney" at bounding box center [234, 301] width 117 height 21
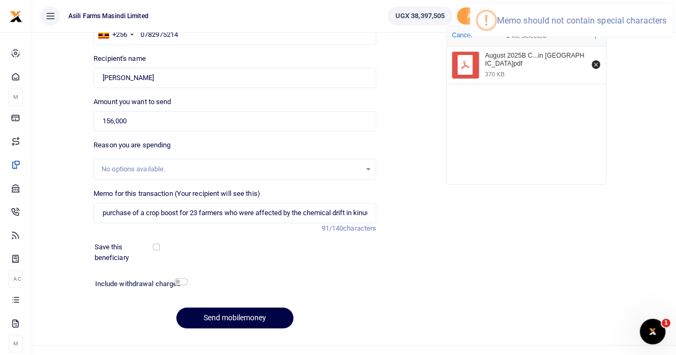
scroll to position [116, 0]
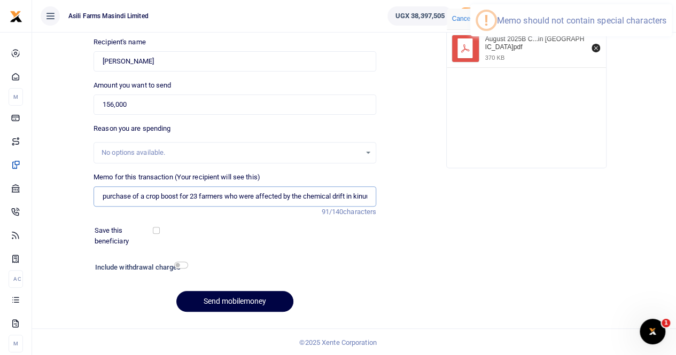
click at [200, 196] on input "purchase of a crop boost for 23 farmers who were affected by the chemical drift…" at bounding box center [235, 196] width 283 height 20
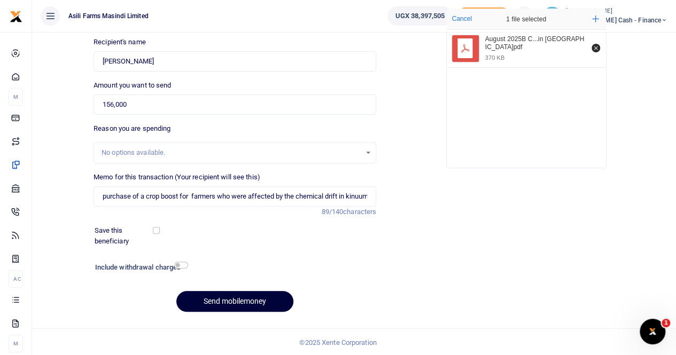
click at [228, 299] on button "Send mobilemoney" at bounding box center [234, 301] width 117 height 21
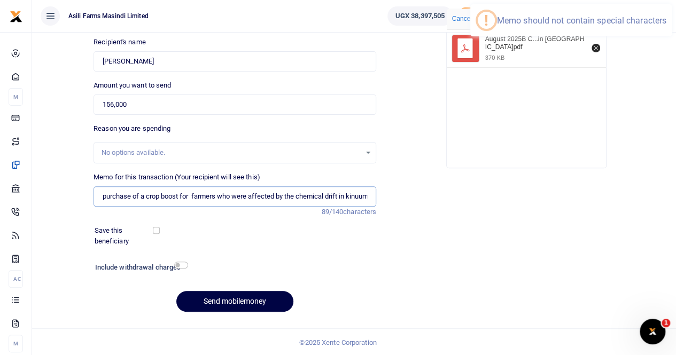
click at [101, 195] on input "purchase of a crop boost for farmers who were affected by the chemical drift in…" at bounding box center [235, 196] width 283 height 20
click at [371, 195] on input "purchase of a crop boost for farmers who were affected by the chemical drift in…" at bounding box center [235, 196] width 283 height 20
click at [367, 196] on input "purchase of a crop boost for farmers who were affected by the chemical drift in…" at bounding box center [235, 196] width 283 height 20
click at [368, 196] on input "purchase of a crop boost for farmers who were affected by the chemical drift in…" at bounding box center [235, 196] width 283 height 20
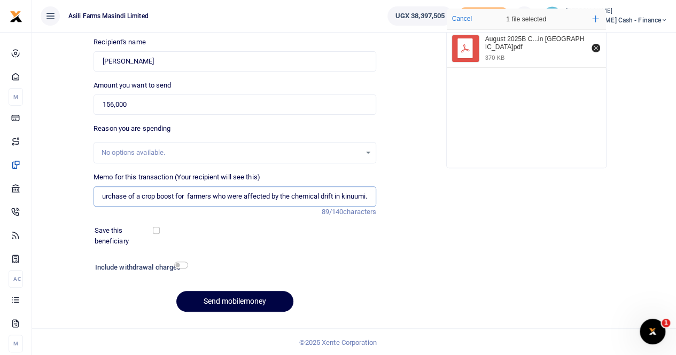
drag, startPoint x: 341, startPoint y: 195, endPoint x: 368, endPoint y: 196, distance: 26.2
click at [368, 196] on input "purchase of a crop boost for farmers who were affected by the chemical drift in…" at bounding box center [235, 196] width 283 height 20
click at [367, 196] on input "purchase of a crop boost for farmers who were affected by the chemical drift in…" at bounding box center [235, 196] width 283 height 20
type input "purchase of a crop boost for farmers who were affected by the chemical drift in…"
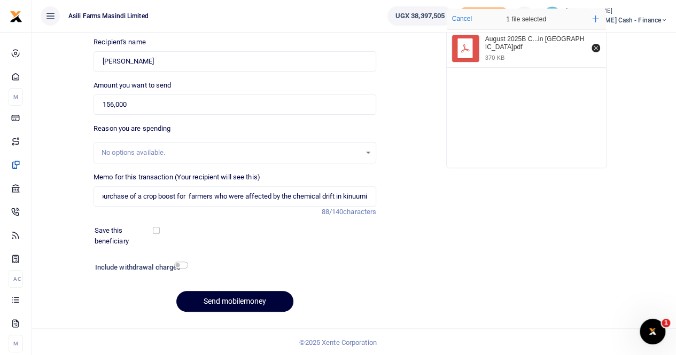
scroll to position [0, 0]
click at [223, 297] on button "Send mobilemoney" at bounding box center [234, 301] width 117 height 21
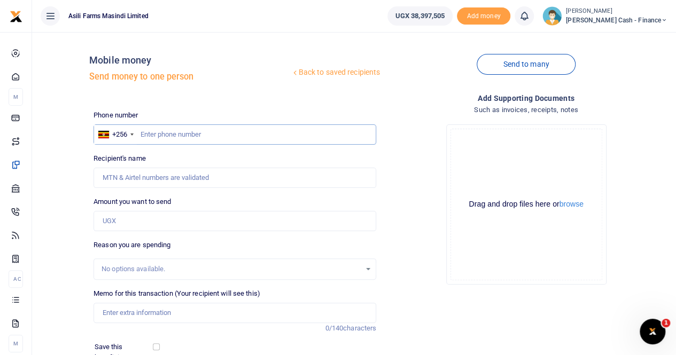
click at [166, 135] on input "text" at bounding box center [235, 134] width 283 height 20
paste input "0775280092"
type input "0775280092"
type input "[PERSON_NAME]"
type input "0775280092"
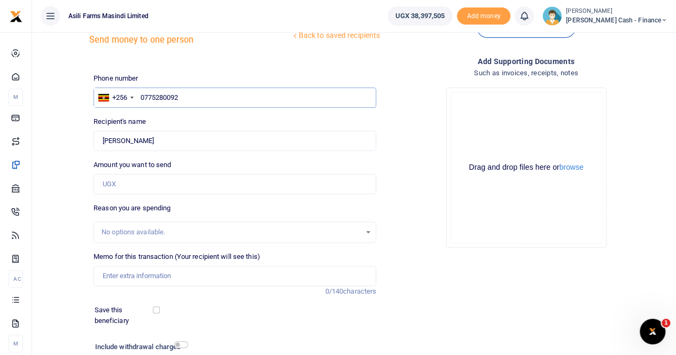
scroll to position [53, 0]
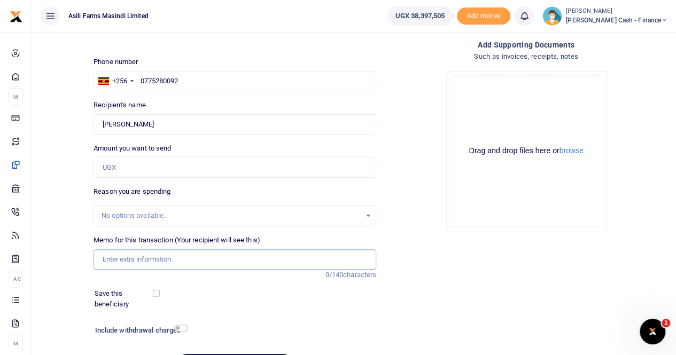
click at [114, 258] on input "Memo for this transaction (Your recipient will see this)" at bounding box center [235, 260] width 283 height 20
paste input "Accomodation and Perdieme"
drag, startPoint x: 153, startPoint y: 122, endPoint x: 93, endPoint y: 127, distance: 60.0
click at [94, 127] on input "Found" at bounding box center [235, 124] width 283 height 20
click at [207, 262] on input "Accomodation and Perdiem to" at bounding box center [235, 260] width 283 height 20
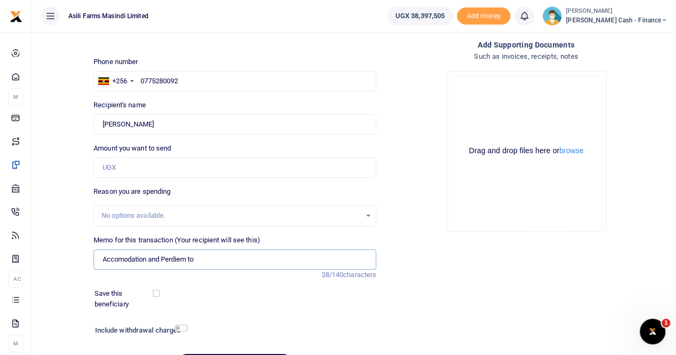
paste input "Nancy Akumu"
type input "Accomodation and Perdiem to Nancy Akumu"
click at [565, 152] on button "browse" at bounding box center [571, 151] width 24 height 8
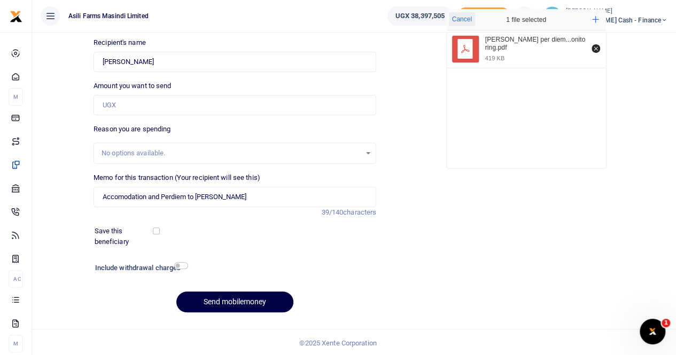
scroll to position [116, 0]
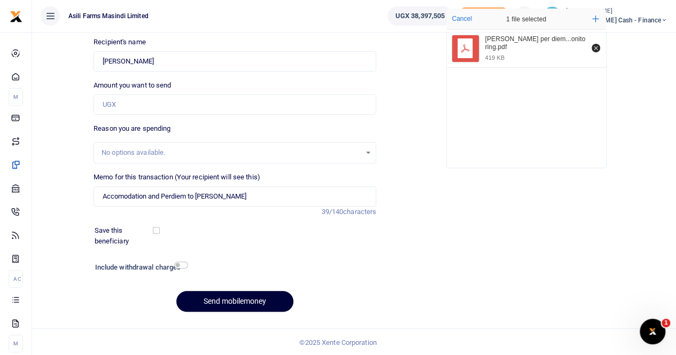
click at [226, 303] on button "Send mobilemoney" at bounding box center [234, 301] width 117 height 21
click at [122, 101] on input "Amount you want to send" at bounding box center [235, 105] width 283 height 20
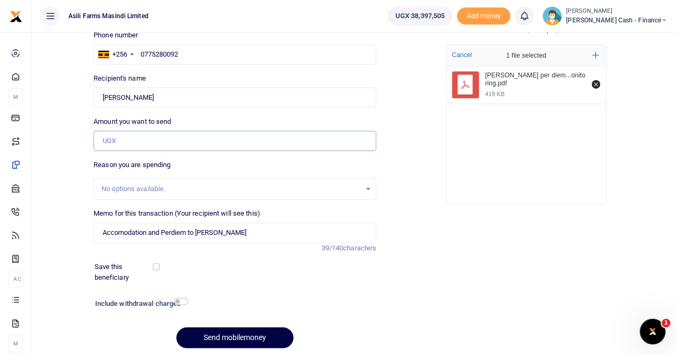
scroll to position [63, 0]
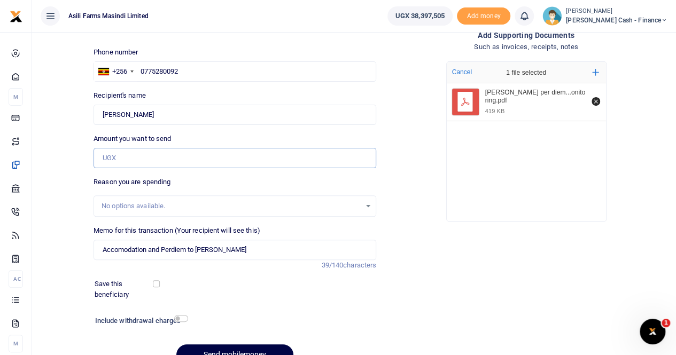
click at [110, 154] on input "Amount you want to send" at bounding box center [235, 158] width 283 height 20
paste input "335,000"
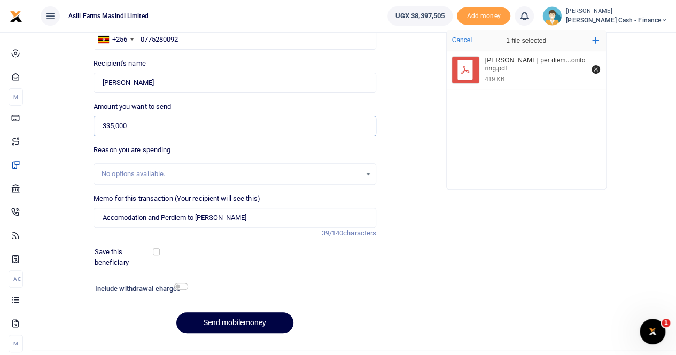
scroll to position [116, 0]
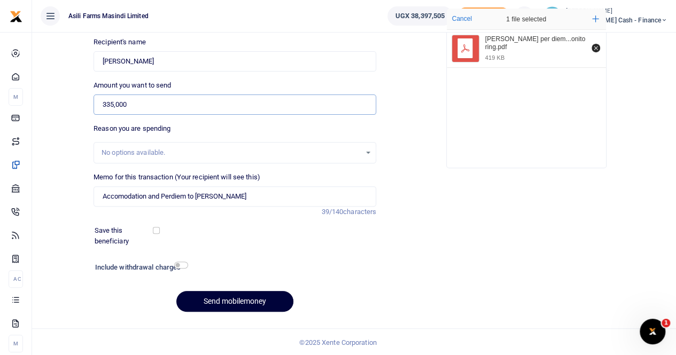
type input "335,000"
click at [231, 302] on button "Send mobilemoney" at bounding box center [234, 301] width 117 height 21
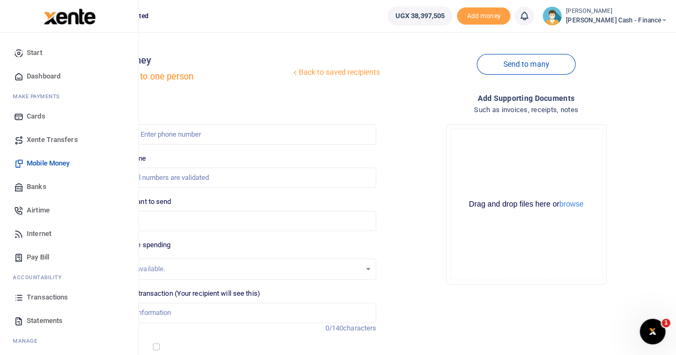
click at [56, 139] on span "Xente Transfers" at bounding box center [52, 140] width 51 height 11
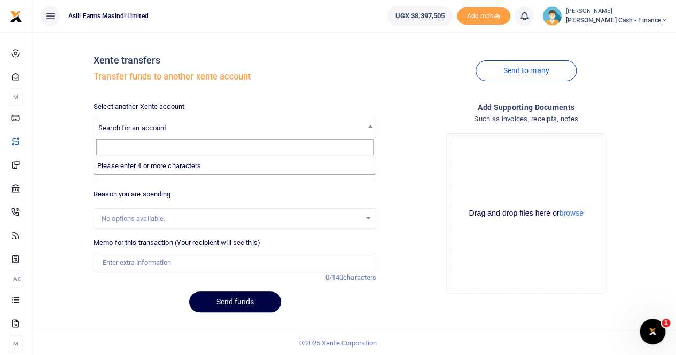
click at [119, 126] on span "Search for an account" at bounding box center [132, 128] width 68 height 8
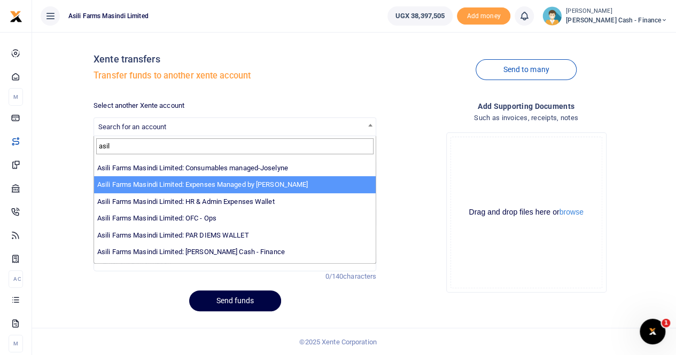
scroll to position [78, 0]
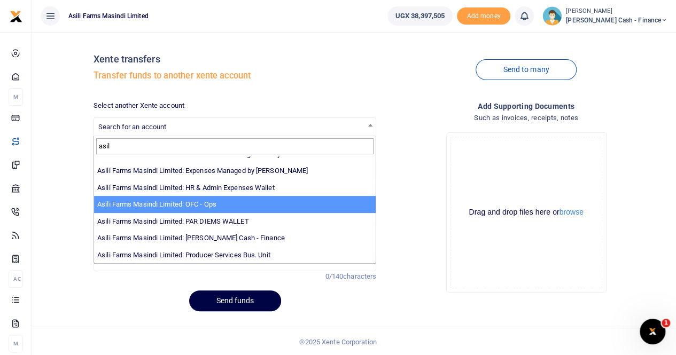
type input "asil"
select select "4038"
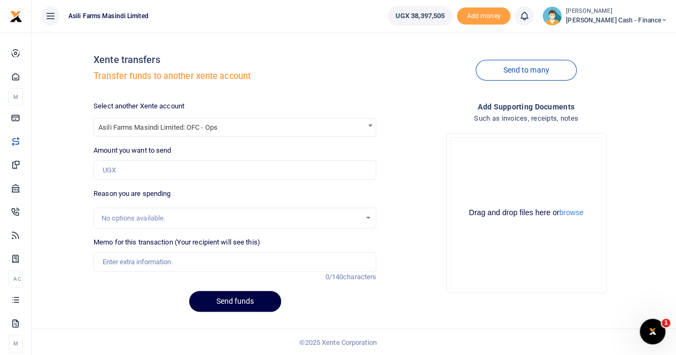
scroll to position [0, 0]
click at [107, 263] on input "Memo for this transaction (Your recipient will see this)" at bounding box center [235, 263] width 283 height 20
paste input "1,454,000"
drag, startPoint x: 141, startPoint y: 263, endPoint x: 97, endPoint y: 260, distance: 43.9
click at [97, 260] on input "1,454,000" at bounding box center [235, 263] width 283 height 20
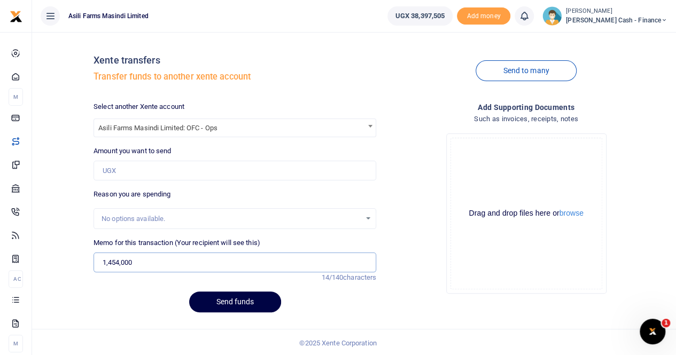
type input "1,454,000"
click at [122, 167] on input "Amount you want to send" at bounding box center [235, 171] width 283 height 20
paste input "1,454,000"
type input "1,454,000"
drag, startPoint x: 149, startPoint y: 262, endPoint x: 91, endPoint y: 260, distance: 57.8
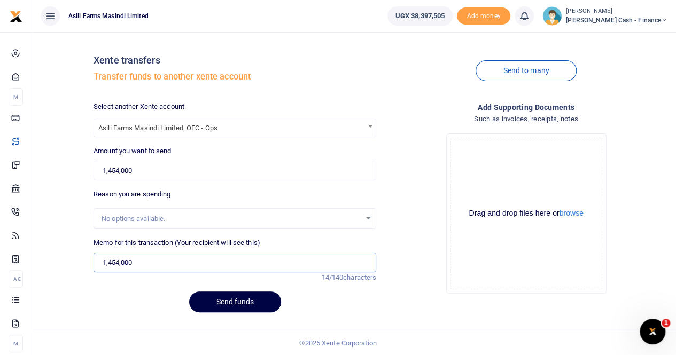
click at [88, 263] on div "Xente transfers Transfer funds to another xente account Send to many Select ano…" at bounding box center [353, 181] width 635 height 281
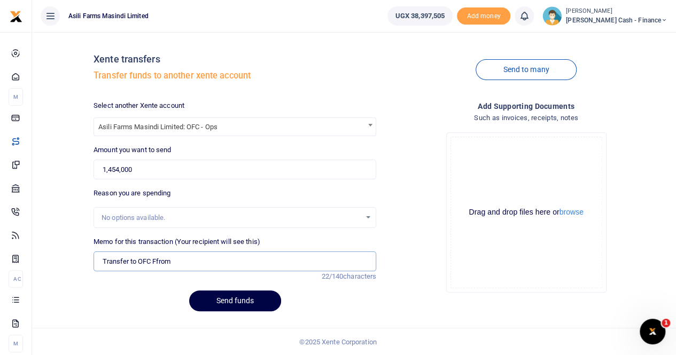
click at [156, 260] on input "Transfer to OFC Ffrom" at bounding box center [235, 262] width 283 height 20
click at [180, 257] on input "Transfer to OFC from" at bounding box center [235, 262] width 283 height 20
type input "Transfer to OFC from Finance"
click at [576, 214] on button "browse" at bounding box center [571, 212] width 24 height 8
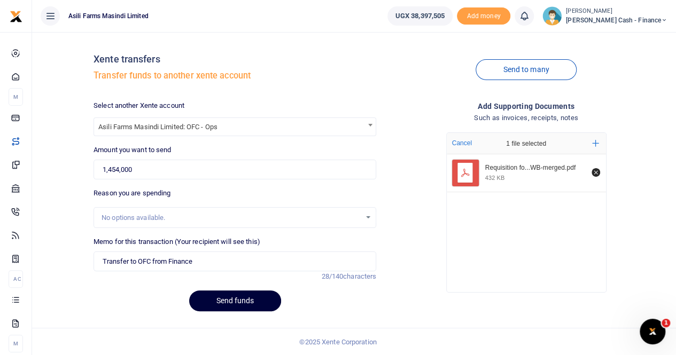
click at [245, 300] on button "Send funds" at bounding box center [235, 301] width 92 height 21
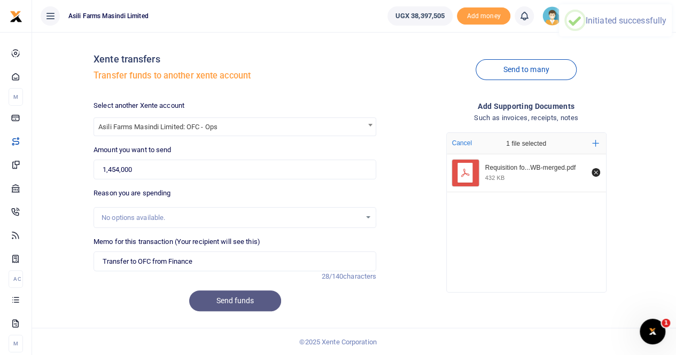
scroll to position [0, 0]
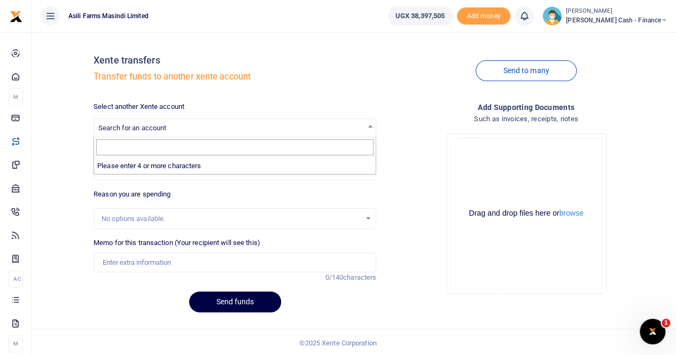
click at [136, 124] on span "Search for an account" at bounding box center [132, 128] width 68 height 8
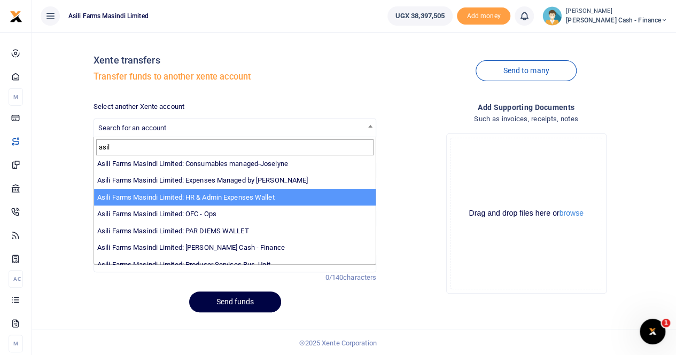
scroll to position [78, 0]
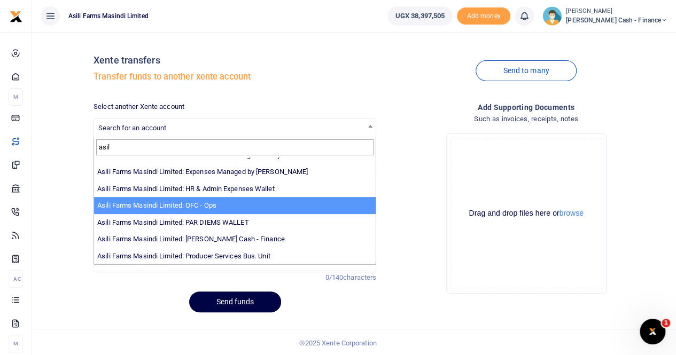
type input "asil"
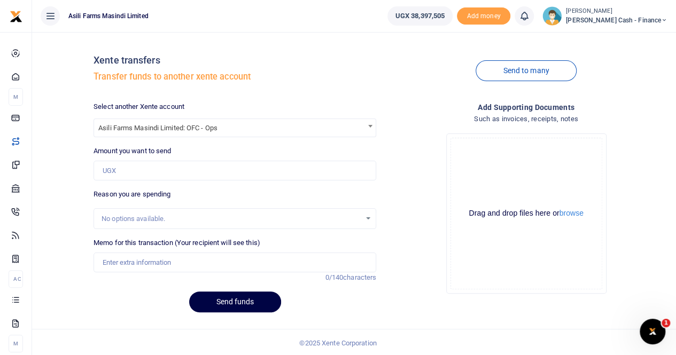
select select "4038"
click at [114, 257] on input "Memo for this transaction (Your recipient will see this)" at bounding box center [235, 263] width 283 height 20
type input "Transfer to OFC for gas"
click at [566, 215] on button "browse" at bounding box center [571, 213] width 24 height 8
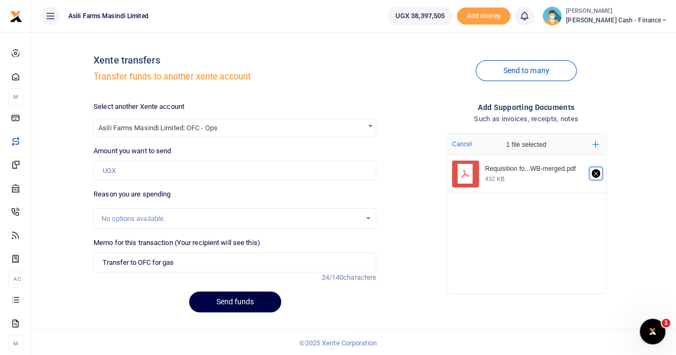
click at [594, 172] on icon "Remove file" at bounding box center [595, 173] width 9 height 9
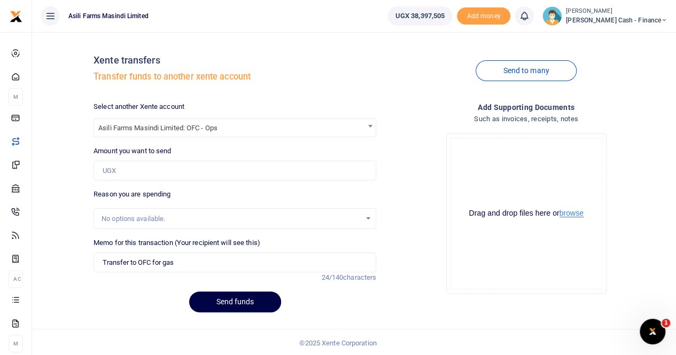
click at [570, 211] on button "browse" at bounding box center [571, 213] width 24 height 8
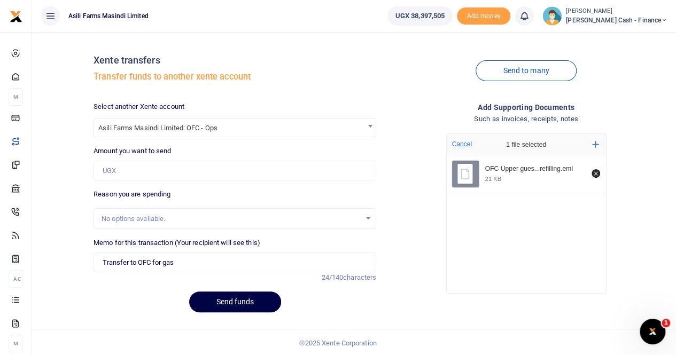
click at [228, 126] on span "Asili Farms Masindi Limited: OFC - Ops" at bounding box center [235, 127] width 282 height 17
type input "a"
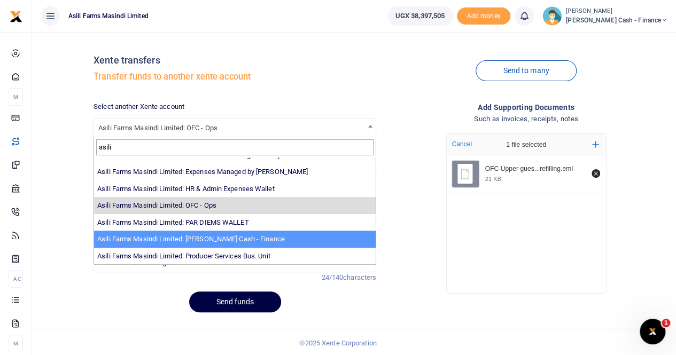
scroll to position [1, 0]
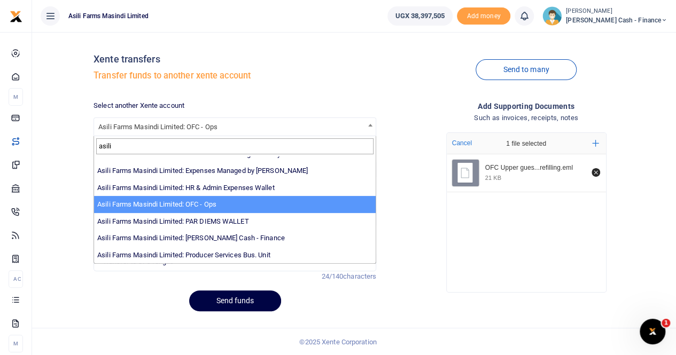
type input "asili"
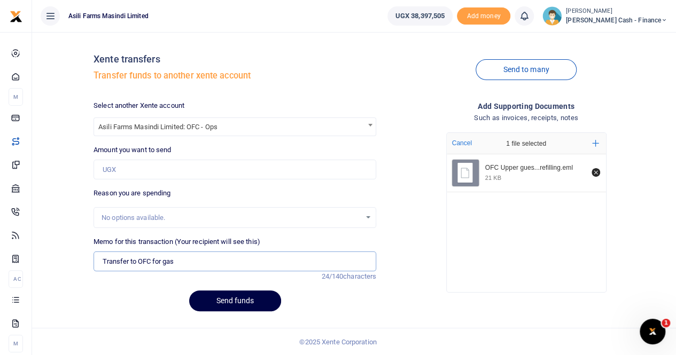
click at [180, 263] on input "Transfer to OFC for gas" at bounding box center [235, 262] width 283 height 20
click at [131, 162] on input "Amount you want to send" at bounding box center [235, 170] width 283 height 20
type input "110,000"
click at [222, 299] on button "Send funds" at bounding box center [235, 301] width 92 height 21
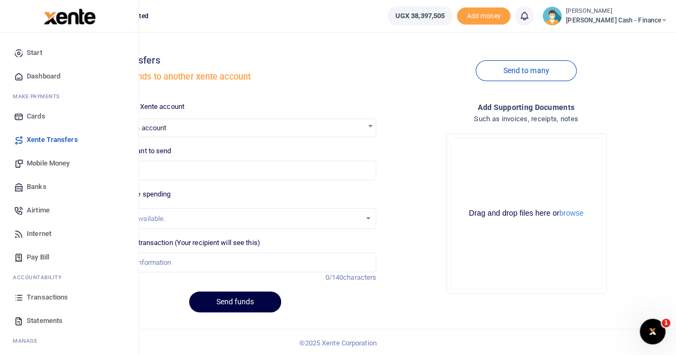
click at [51, 293] on span "Transactions" at bounding box center [47, 297] width 41 height 11
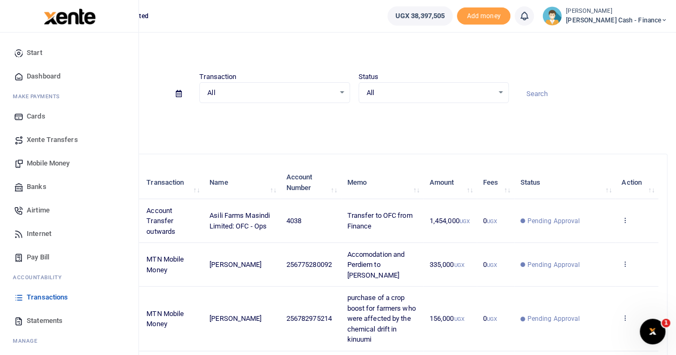
click at [43, 297] on span "Transactions" at bounding box center [47, 297] width 41 height 11
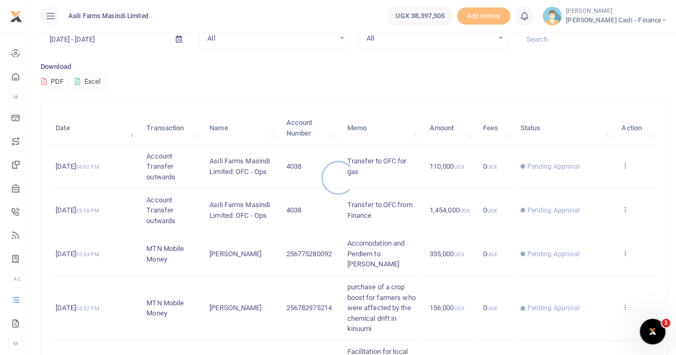
scroll to position [107, 0]
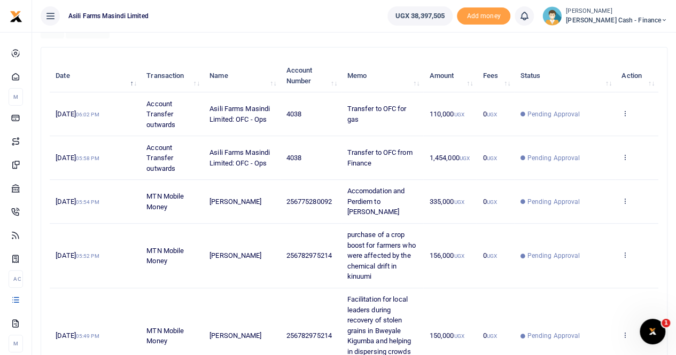
click at [625, 111] on icon at bounding box center [624, 113] width 7 height 7
click at [588, 132] on link "View details" at bounding box center [586, 131] width 84 height 15
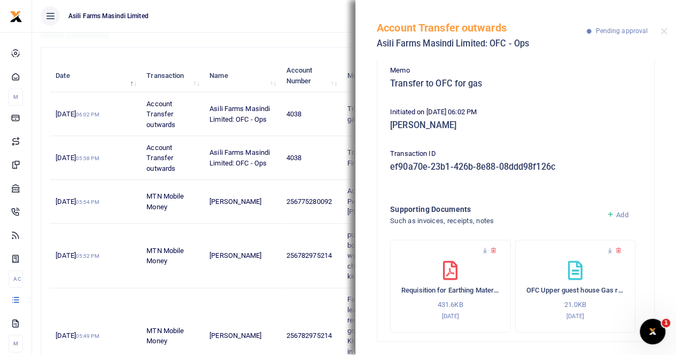
scroll to position [96, 0]
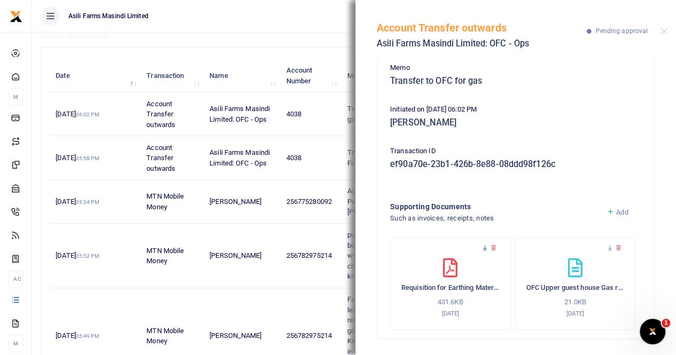
click at [485, 245] on icon at bounding box center [484, 248] width 7 height 7
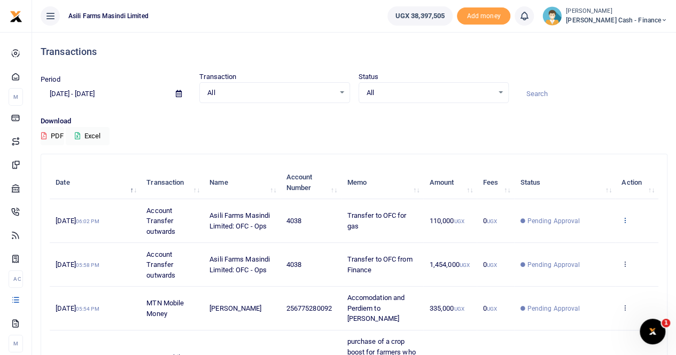
click at [625, 220] on icon at bounding box center [624, 219] width 7 height 7
click at [590, 236] on link "View details" at bounding box center [586, 238] width 84 height 15
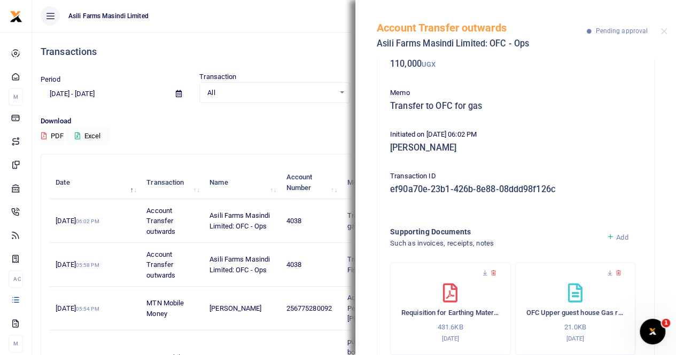
scroll to position [96, 0]
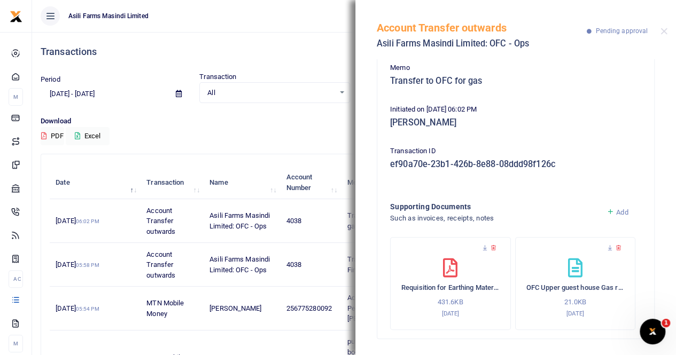
click at [493, 245] on icon at bounding box center [493, 248] width 7 height 7
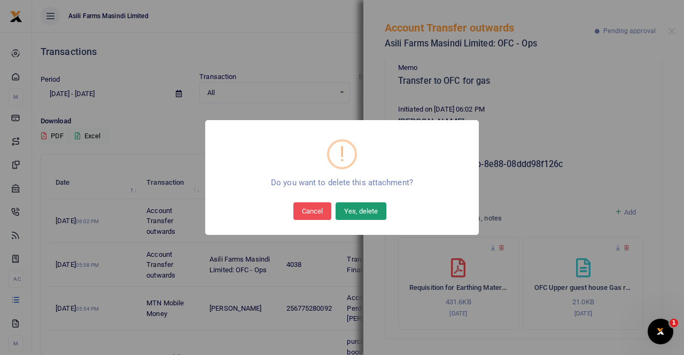
click at [368, 219] on button "Yes, delete" at bounding box center [361, 211] width 51 height 17
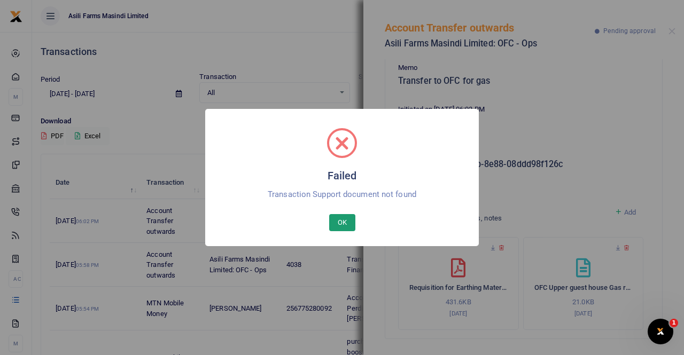
click at [336, 219] on button "OK" at bounding box center [342, 222] width 26 height 17
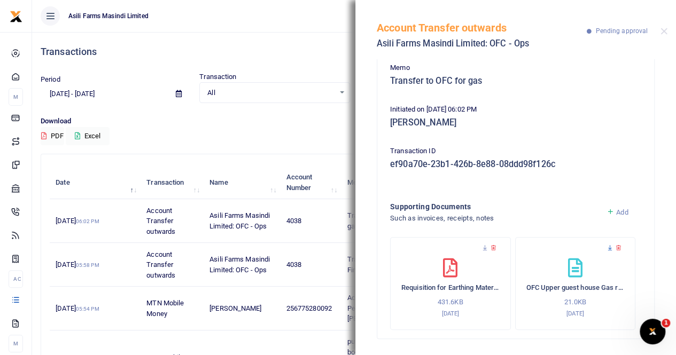
click at [606, 246] on icon at bounding box center [609, 248] width 7 height 7
drag, startPoint x: 663, startPoint y: 30, endPoint x: 603, endPoint y: 97, distance: 89.7
click at [663, 30] on button "Close" at bounding box center [663, 31] width 7 height 7
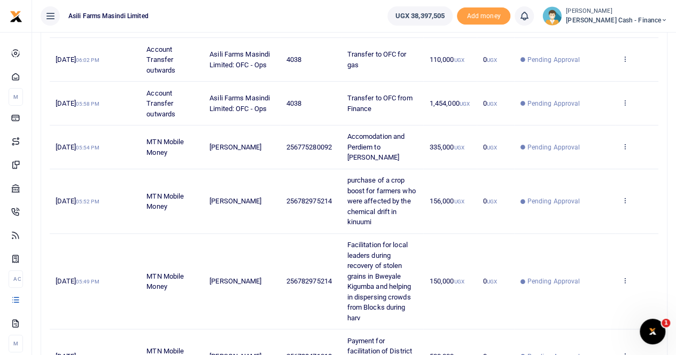
scroll to position [267, 0]
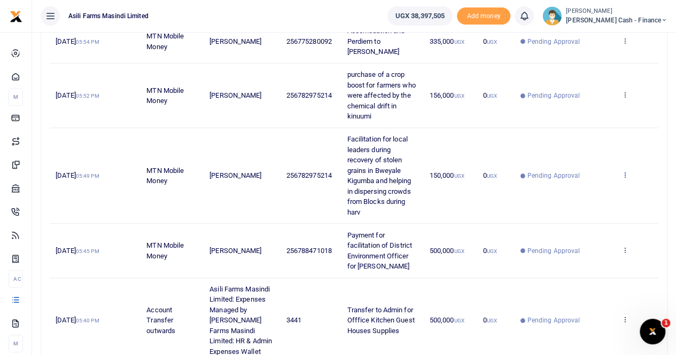
click at [623, 172] on icon at bounding box center [624, 174] width 7 height 7
click at [585, 191] on link "View details" at bounding box center [586, 192] width 84 height 15
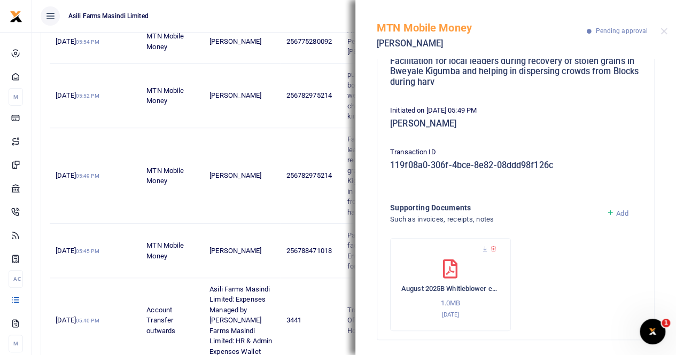
scroll to position [116, 0]
click at [481, 246] on icon at bounding box center [484, 248] width 7 height 7
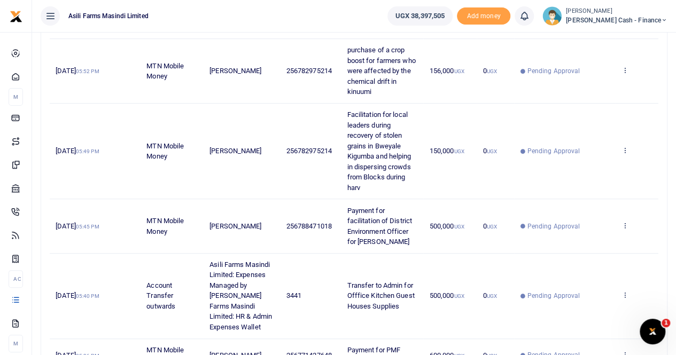
scroll to position [267, 0]
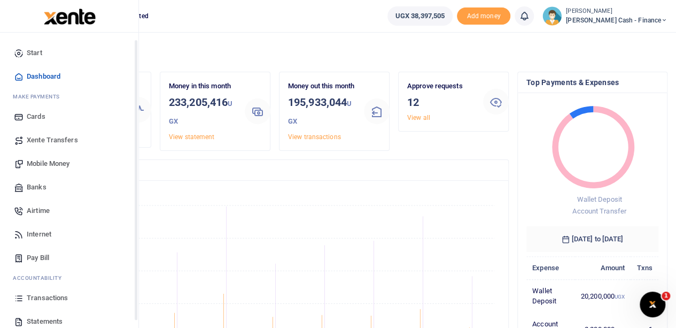
scroll to position [53, 0]
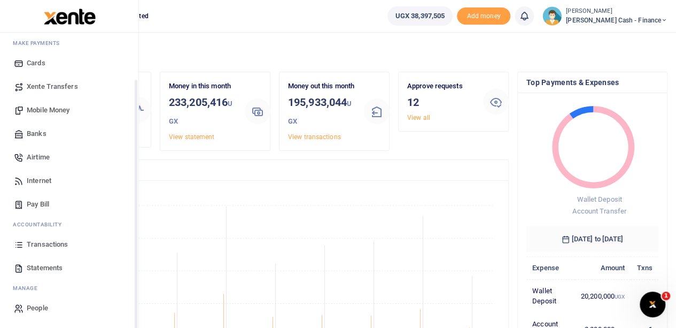
click at [64, 241] on span "Transactions" at bounding box center [47, 244] width 41 height 11
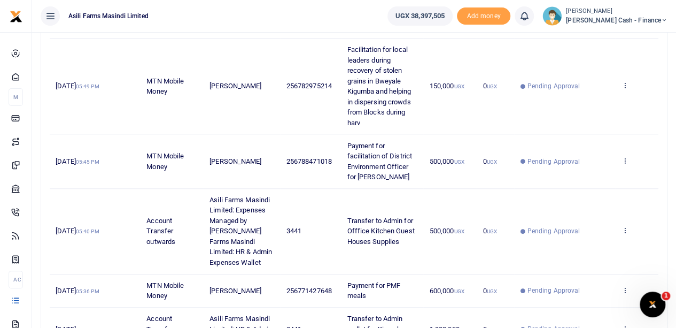
scroll to position [227, 0]
